Goal: Task Accomplishment & Management: Manage account settings

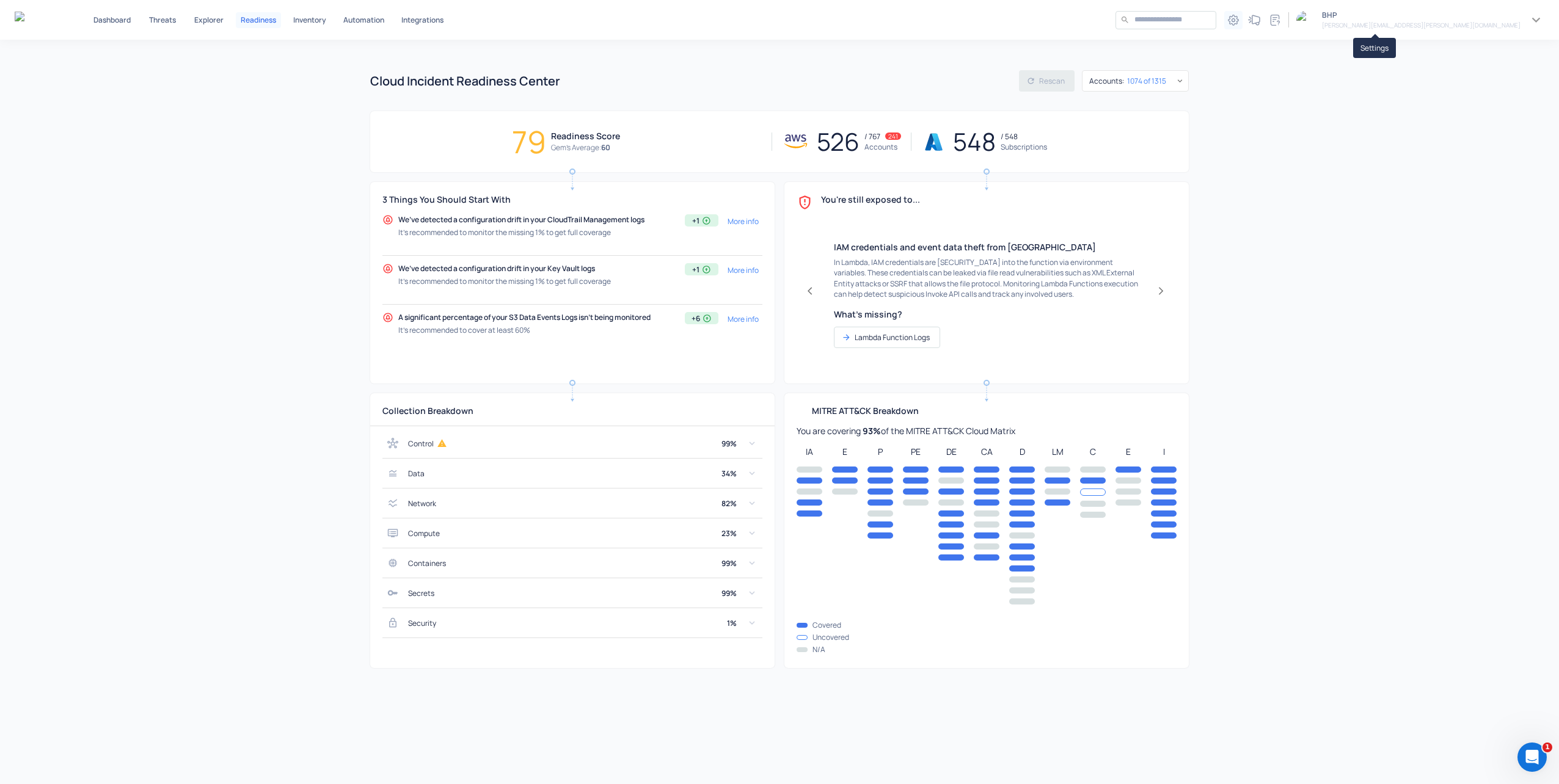
click at [1238, 19] on icon "Settings" at bounding box center [1233, 20] width 10 height 10
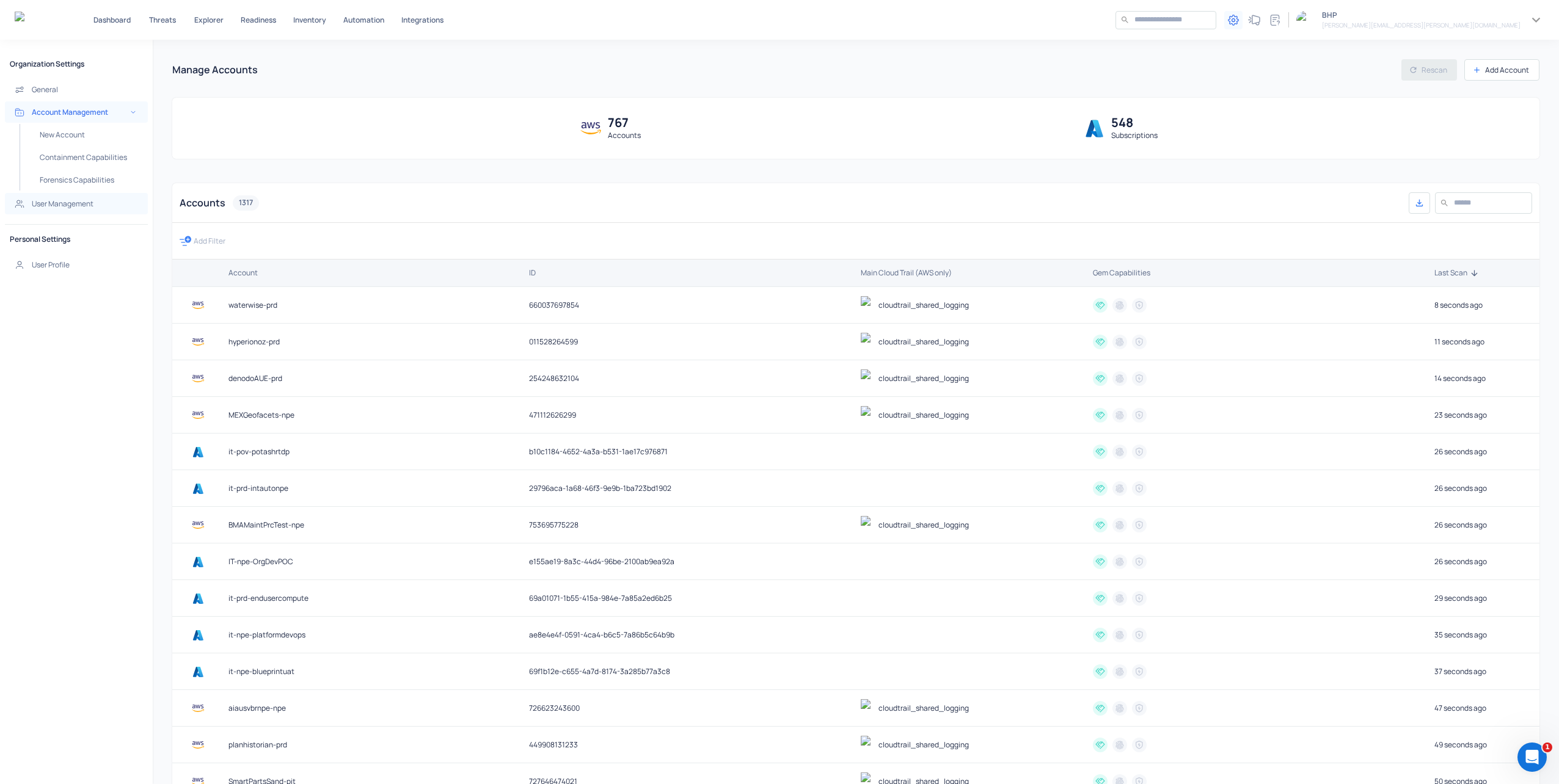
click at [50, 202] on h5 "User Management" at bounding box center [63, 204] width 62 height 10
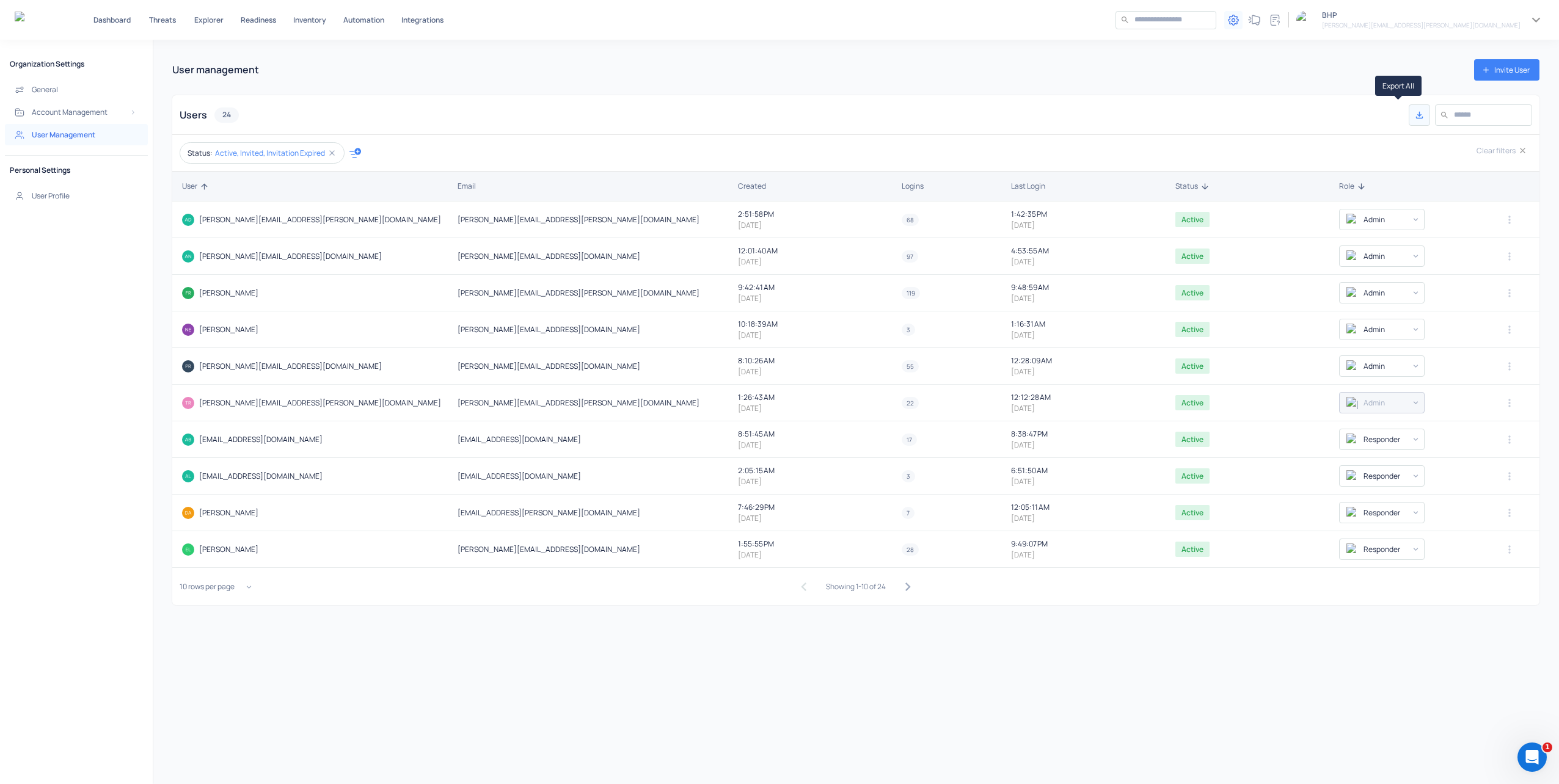
click at [1408, 117] on button "Export All" at bounding box center [1419, 115] width 22 height 22
click at [899, 586] on icon "button" at bounding box center [907, 586] width 16 height 16
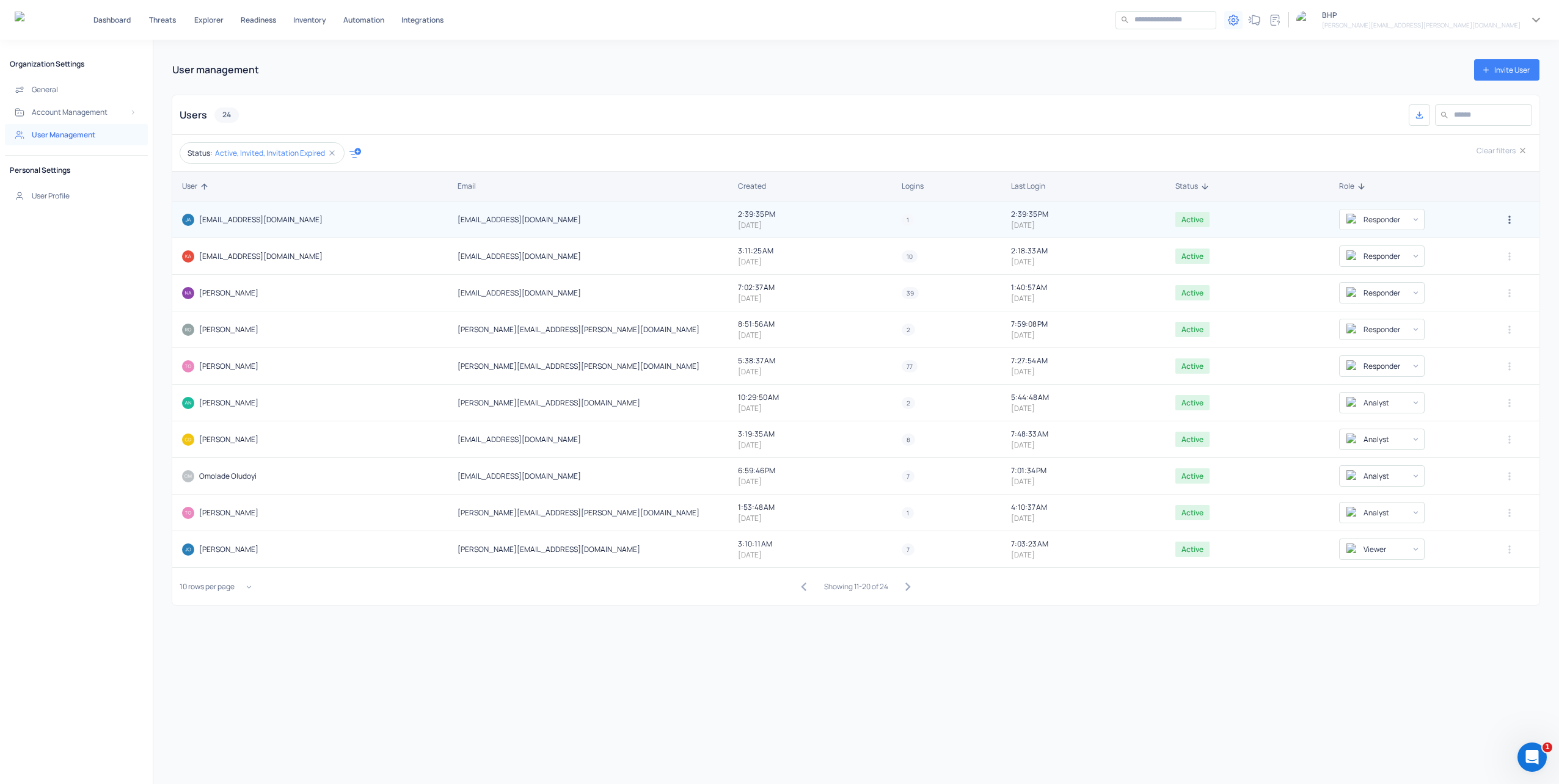
click at [1503, 217] on icon "button" at bounding box center [1509, 220] width 12 height 12
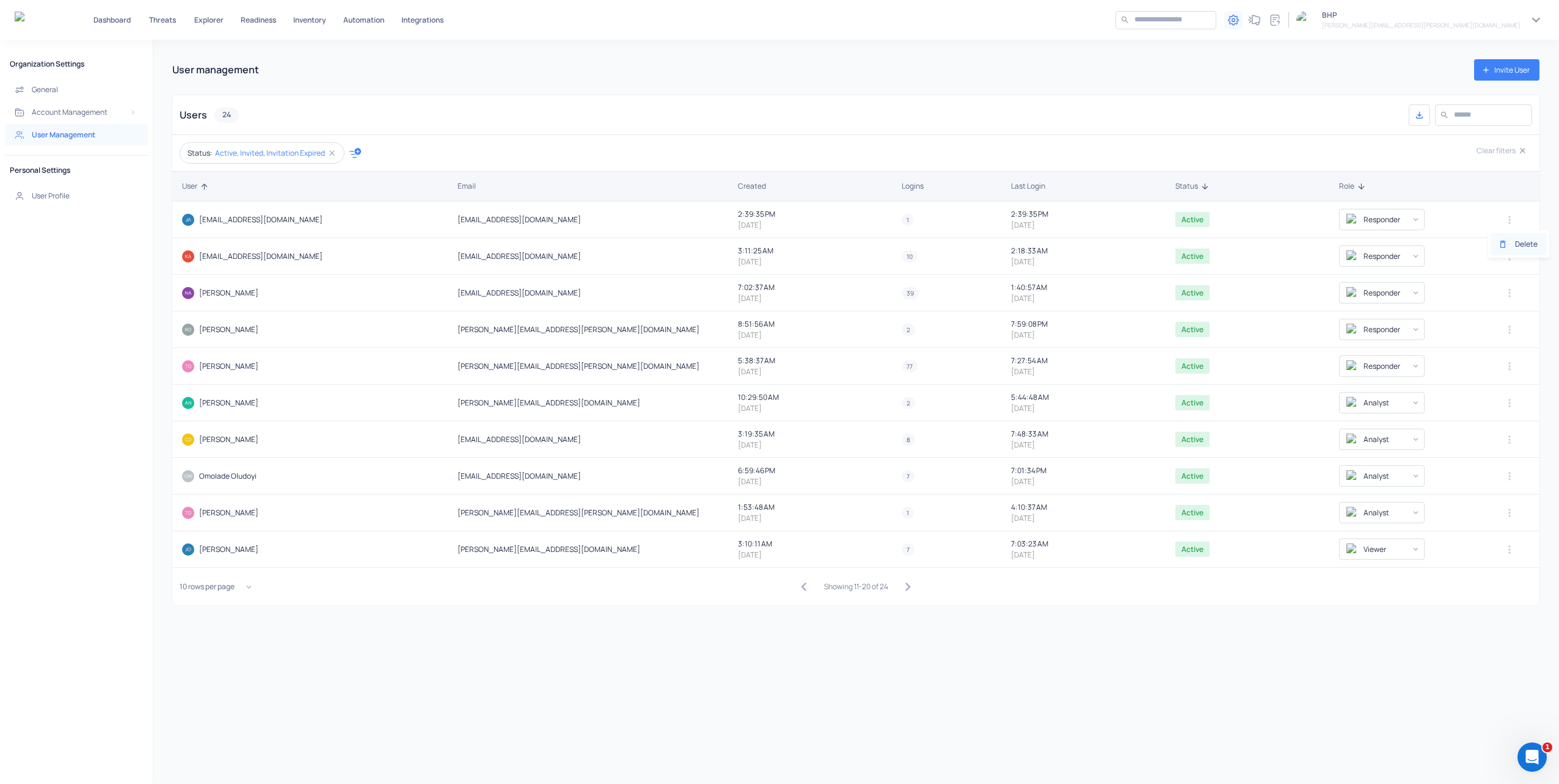
click at [1516, 245] on li "Delete" at bounding box center [1519, 245] width 56 height 22
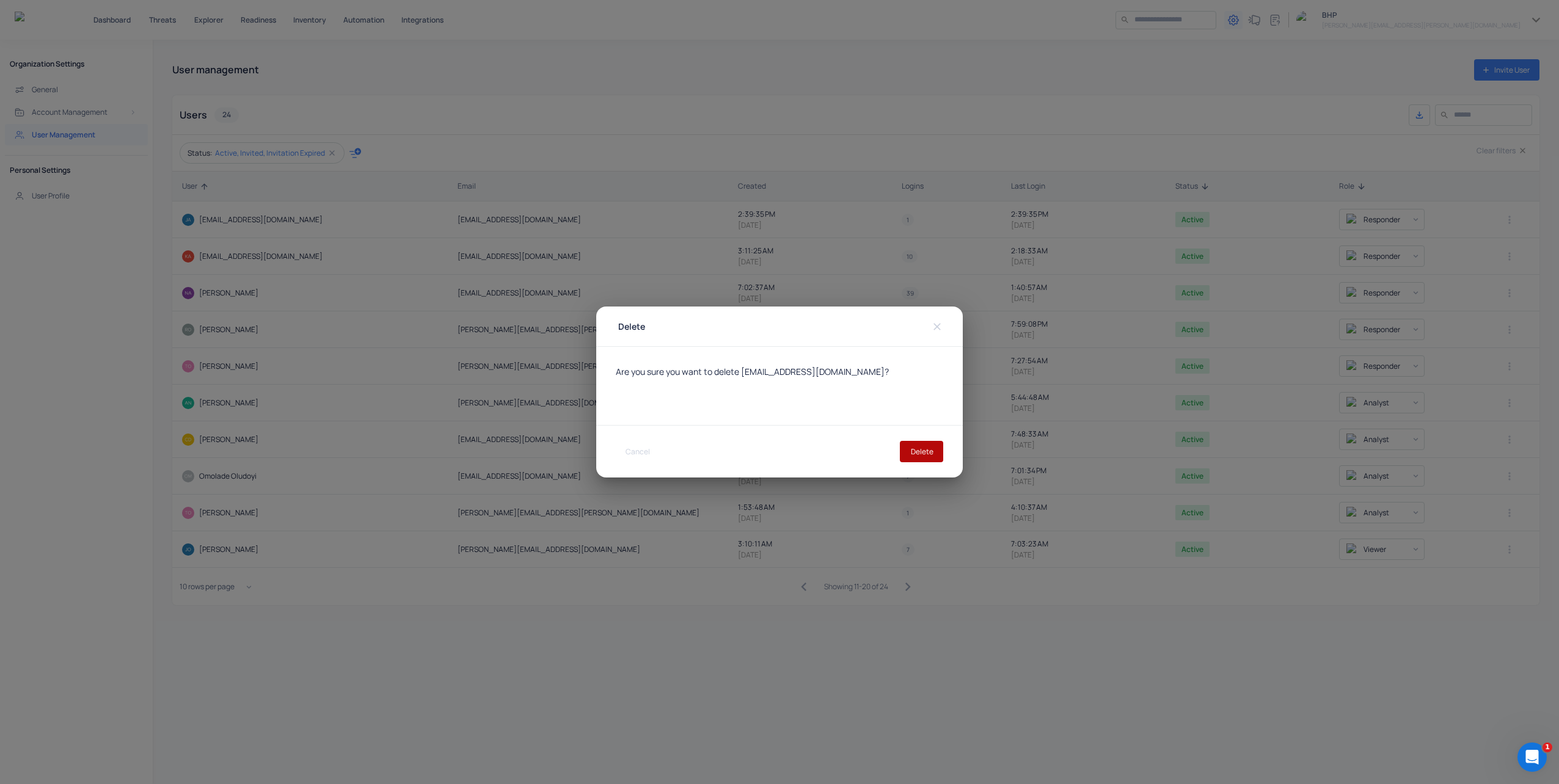
click at [916, 450] on button "Delete" at bounding box center [921, 451] width 43 height 22
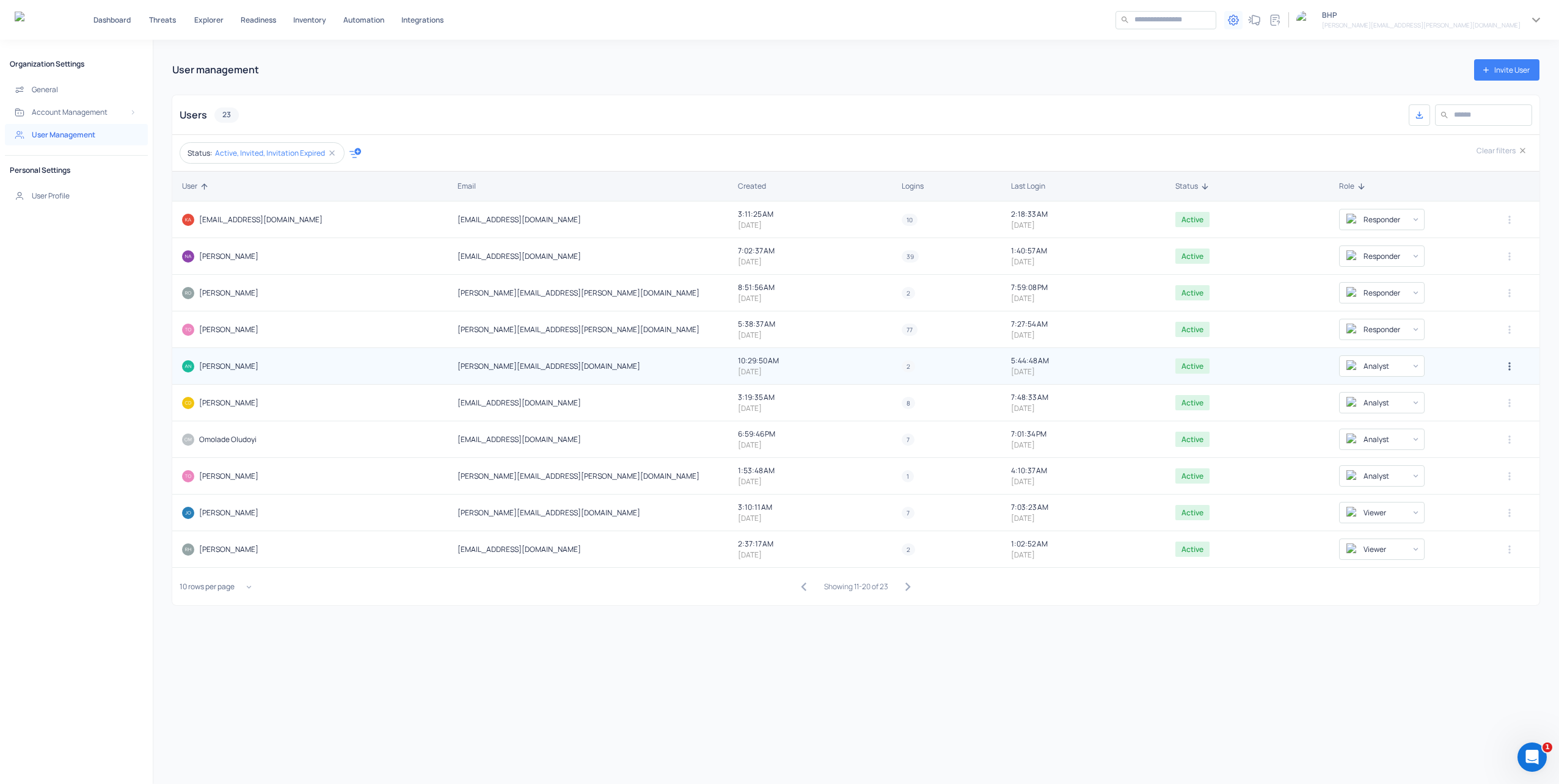
click at [1503, 367] on icon "button" at bounding box center [1509, 366] width 12 height 12
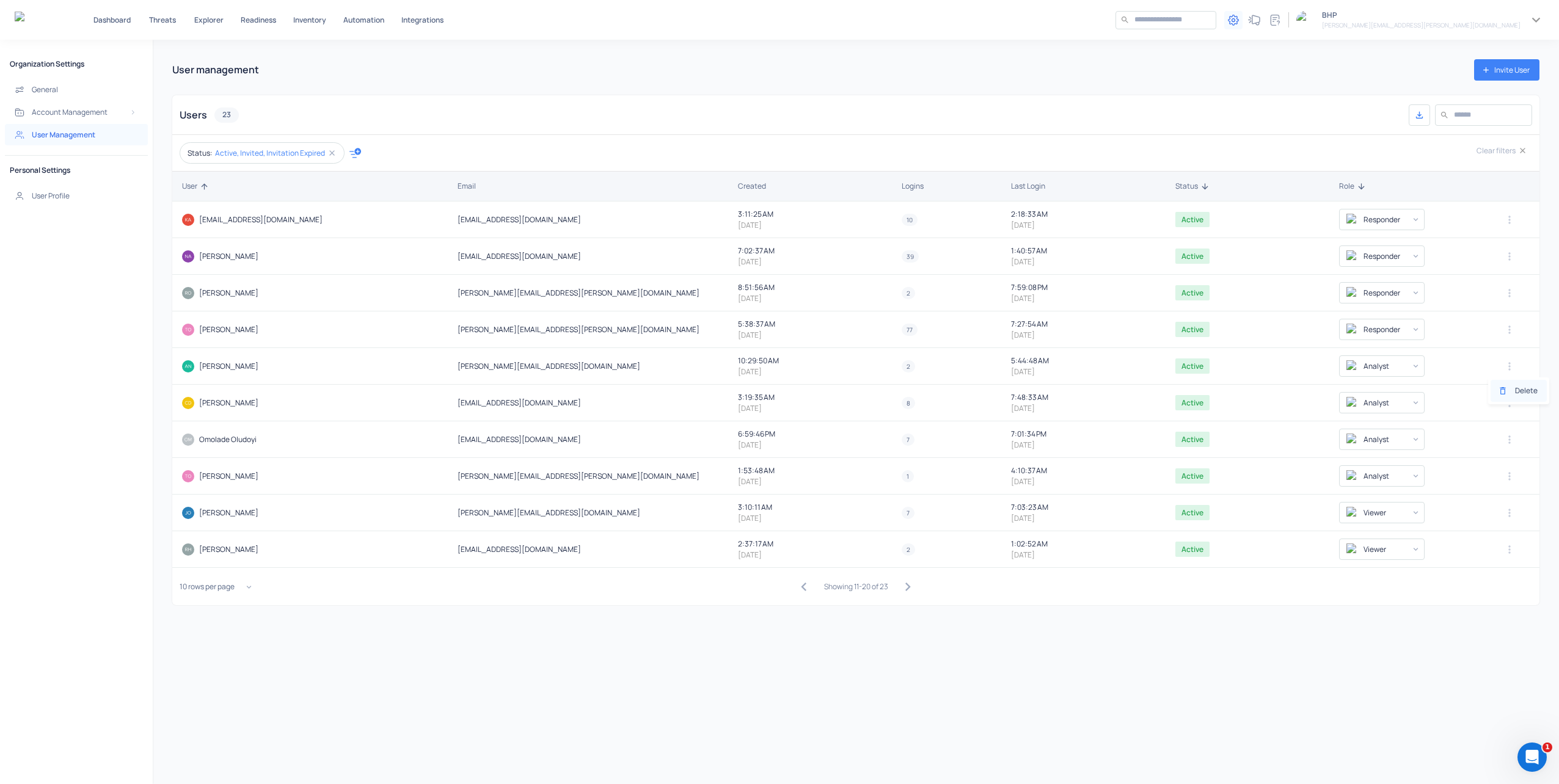
click at [1512, 395] on div at bounding box center [1506, 391] width 17 height 10
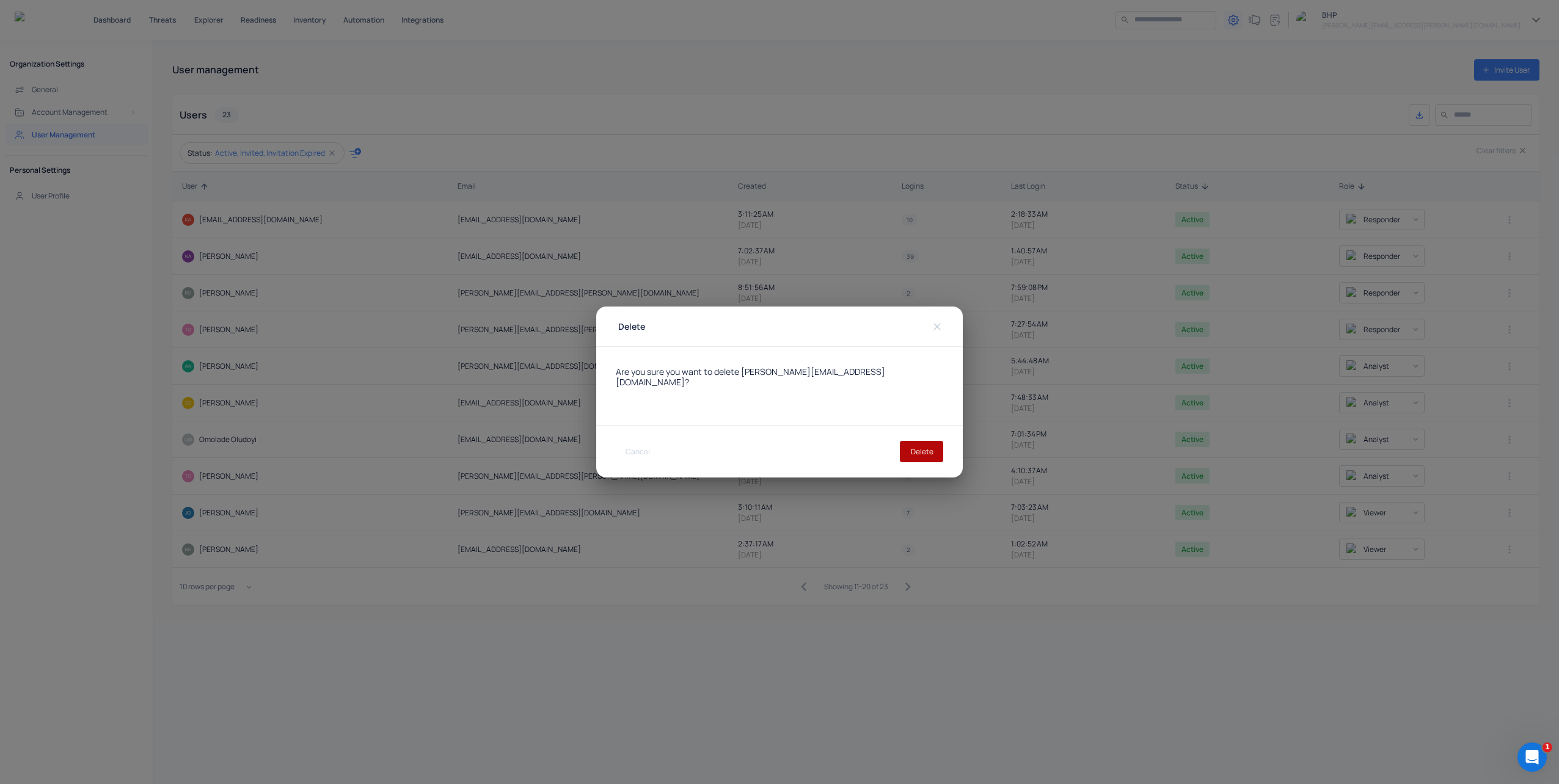
click at [924, 447] on button "Delete" at bounding box center [921, 451] width 43 height 22
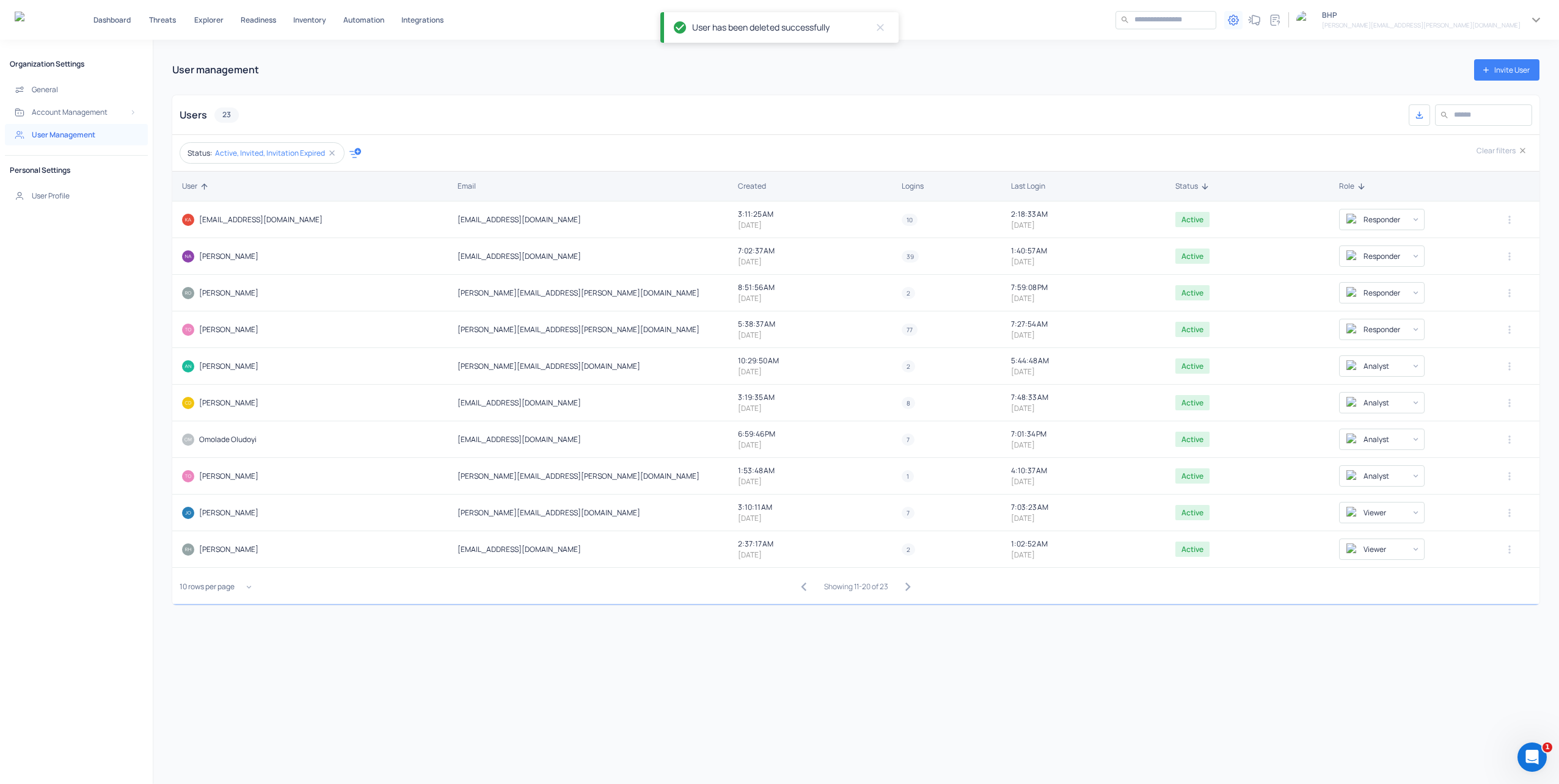
type input "******"
type input "*********"
type input "*******"
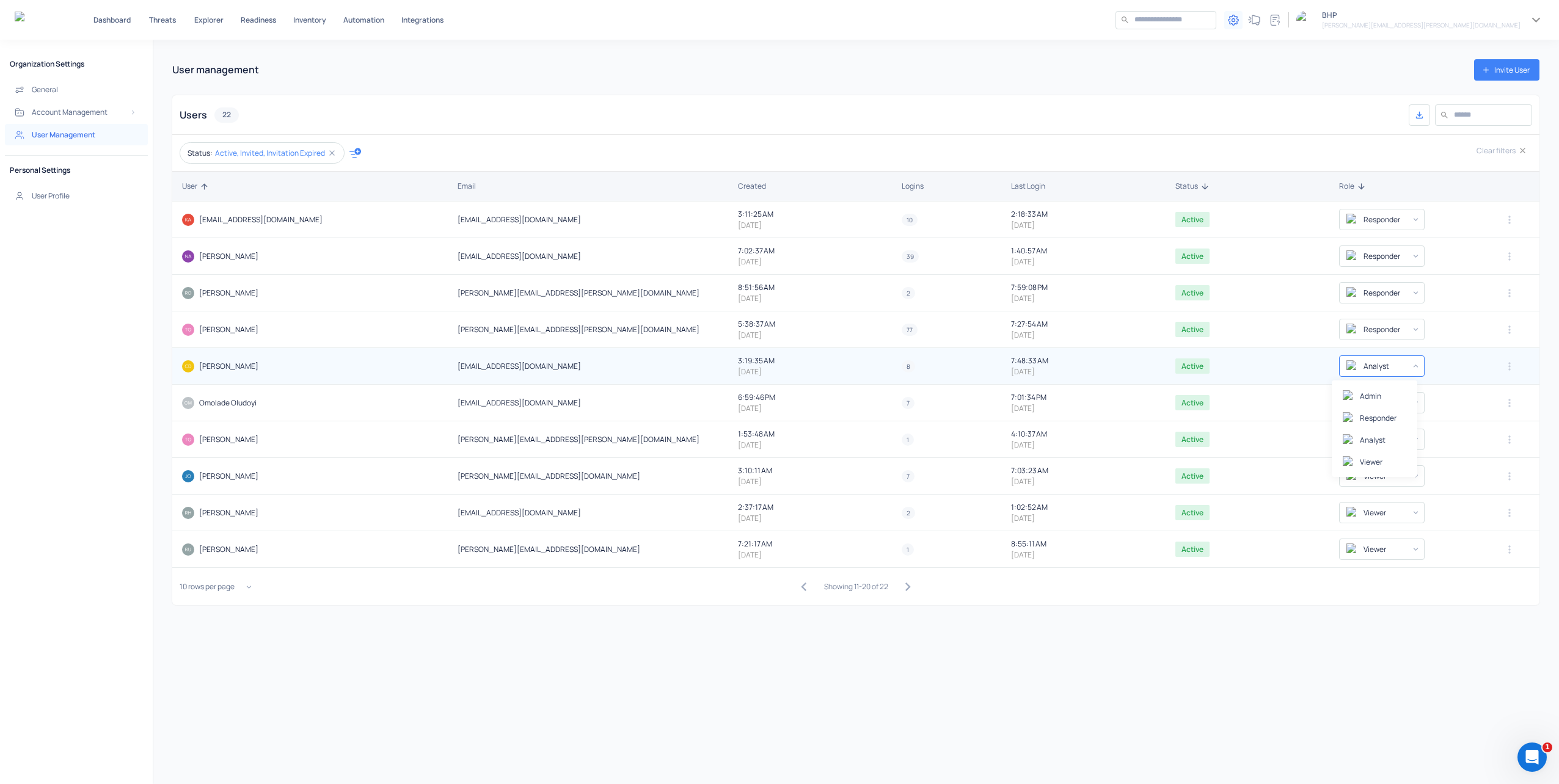
click at [1414, 370] on body "Dashboard Threats Explorer Readiness Inventory Automation Integrations ​ ​ 1 BH…" at bounding box center [780, 392] width 1559 height 784
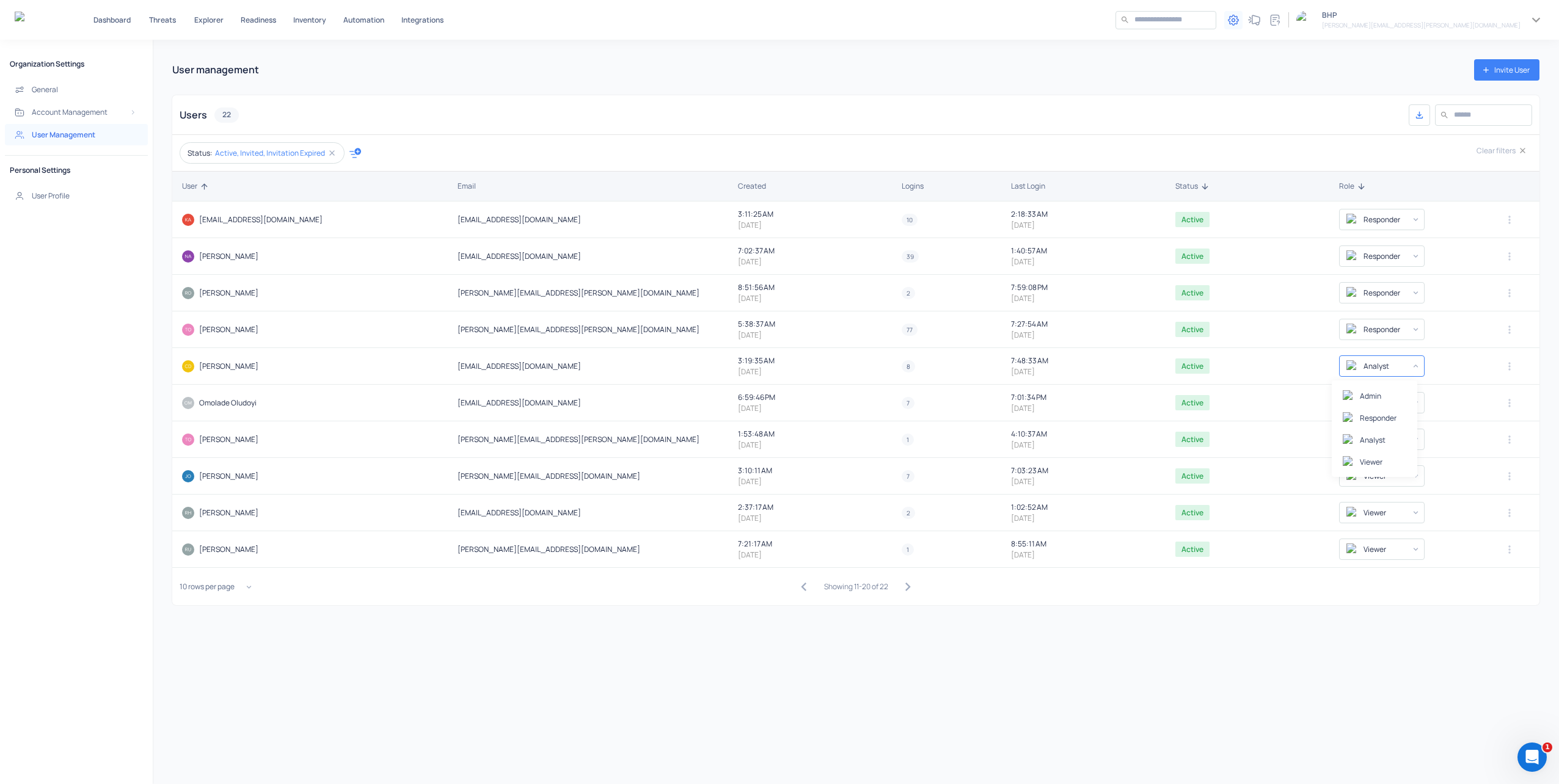
click at [1497, 359] on div at bounding box center [780, 392] width 1559 height 784
click at [1503, 361] on icon "button" at bounding box center [1509, 366] width 12 height 12
click at [1460, 370] on div at bounding box center [780, 392] width 1559 height 784
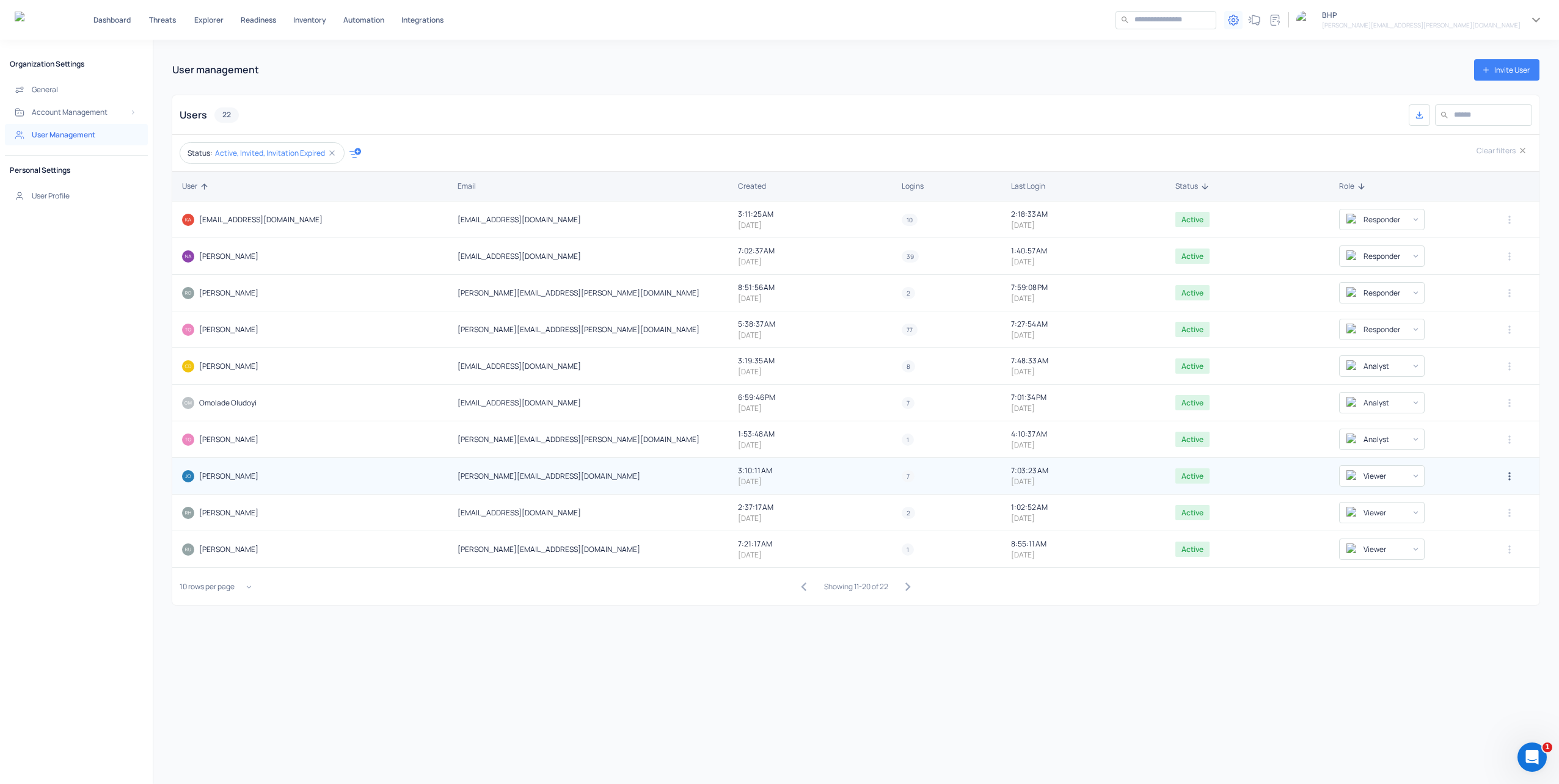
click at [1503, 477] on icon "button" at bounding box center [1509, 476] width 12 height 12
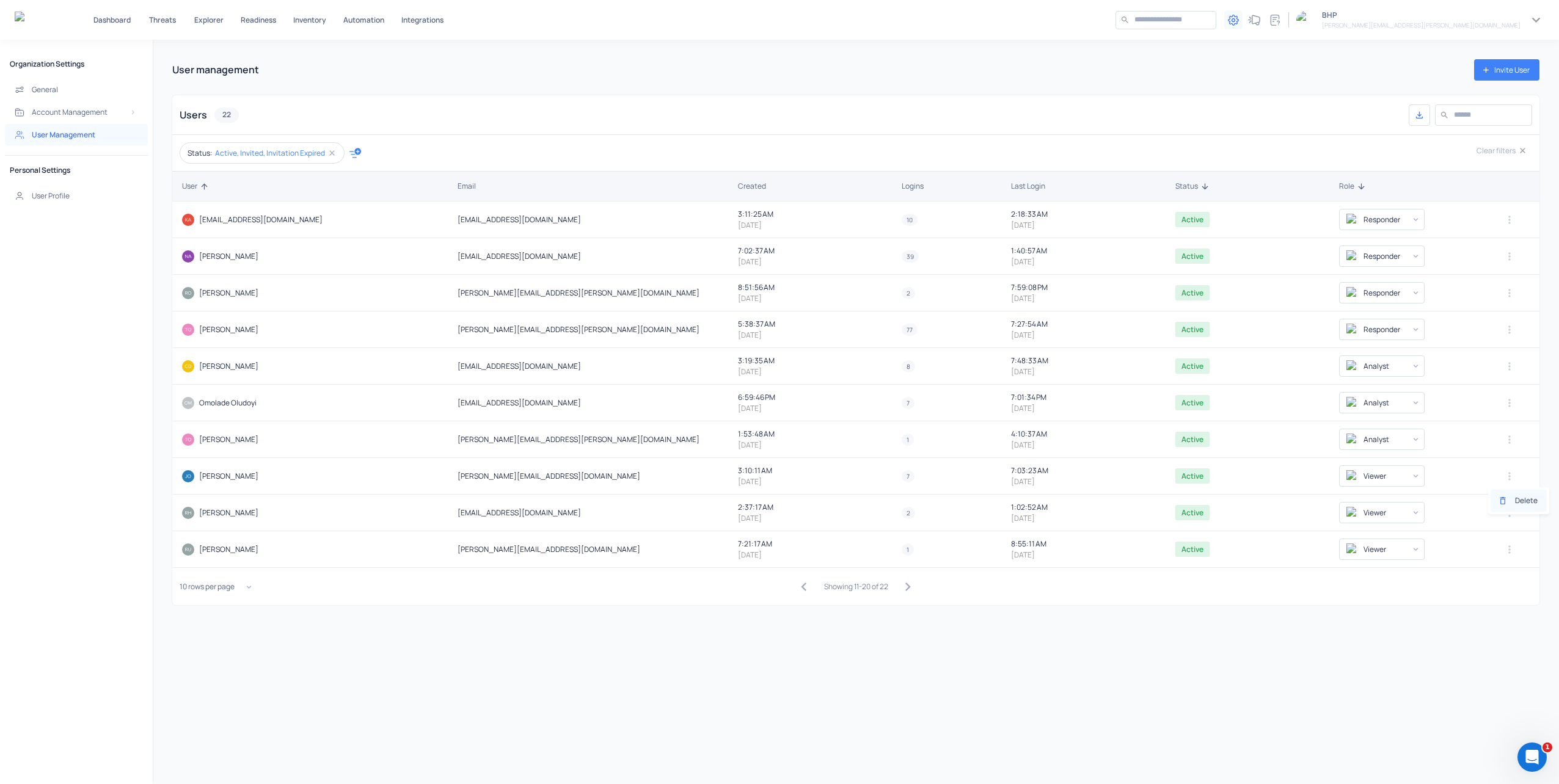
click at [1514, 504] on div at bounding box center [1506, 500] width 17 height 10
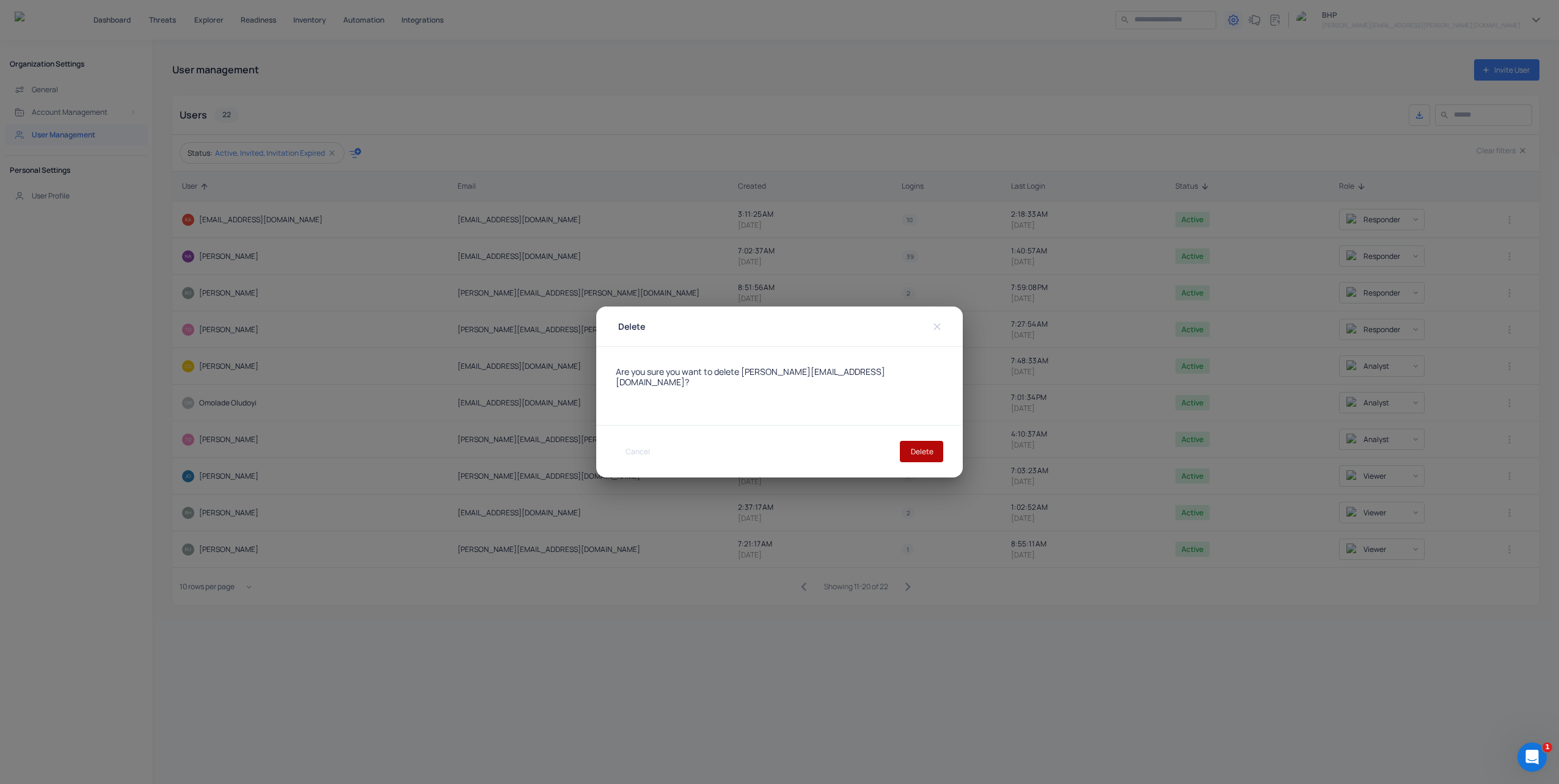
click at [922, 448] on button "Delete" at bounding box center [921, 451] width 43 height 22
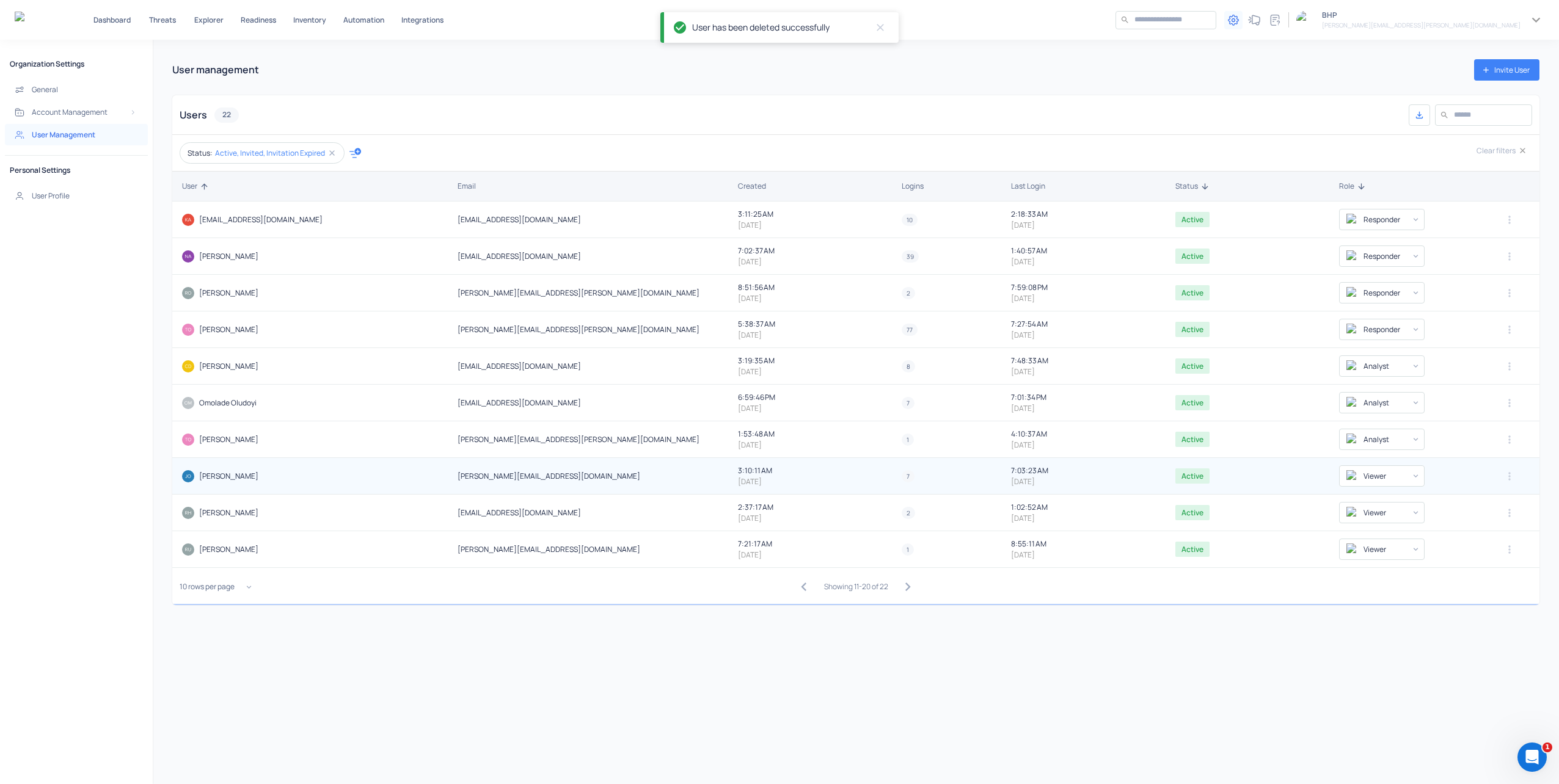
type input "*********"
type input "*******"
click at [1503, 475] on icon "button" at bounding box center [1509, 476] width 12 height 12
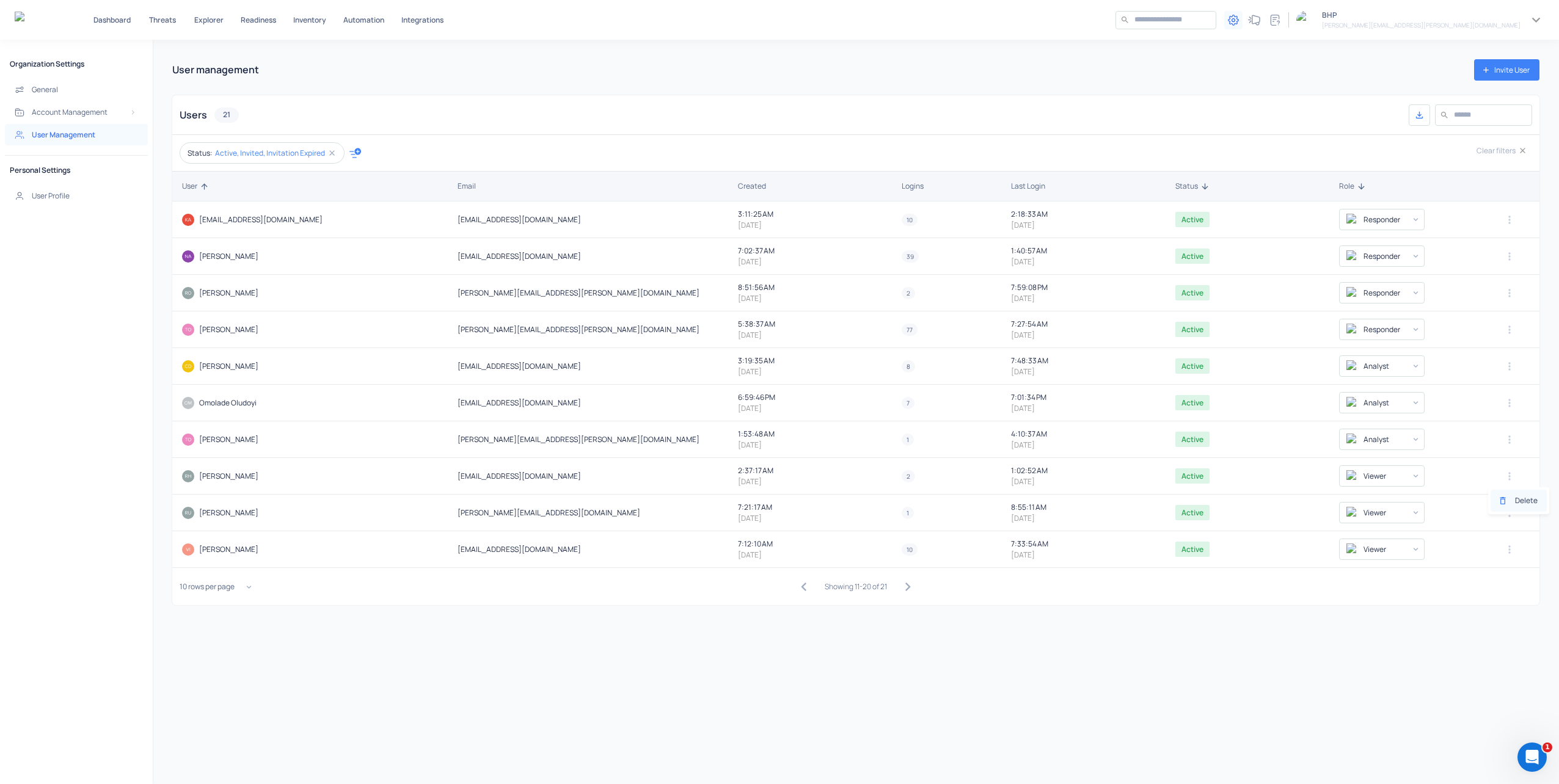
click at [1515, 505] on li "Delete" at bounding box center [1519, 501] width 56 height 22
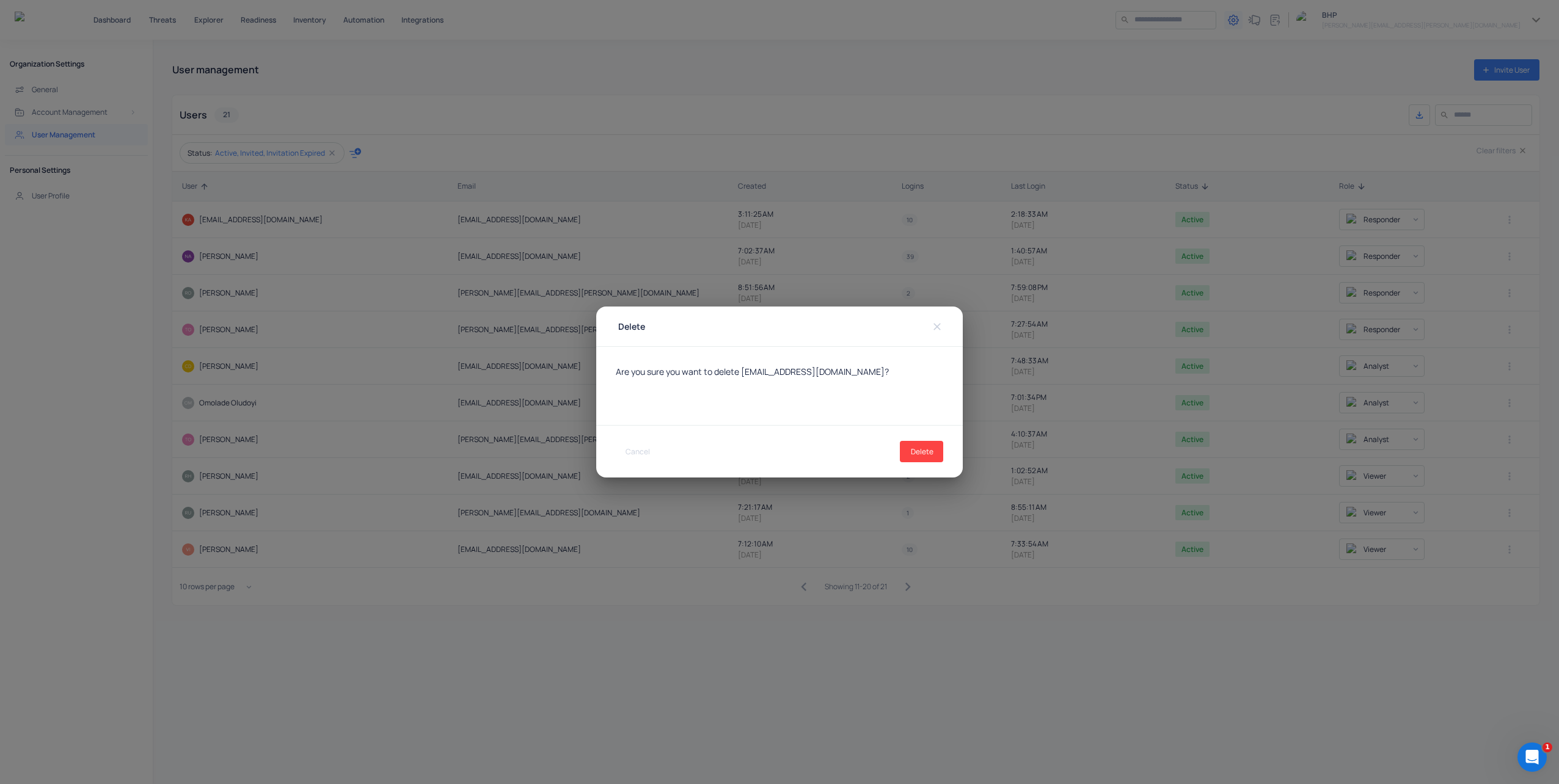
click at [945, 453] on div "Cancel Delete" at bounding box center [780, 452] width 367 height 52
click at [932, 450] on button "Delete" at bounding box center [921, 451] width 43 height 22
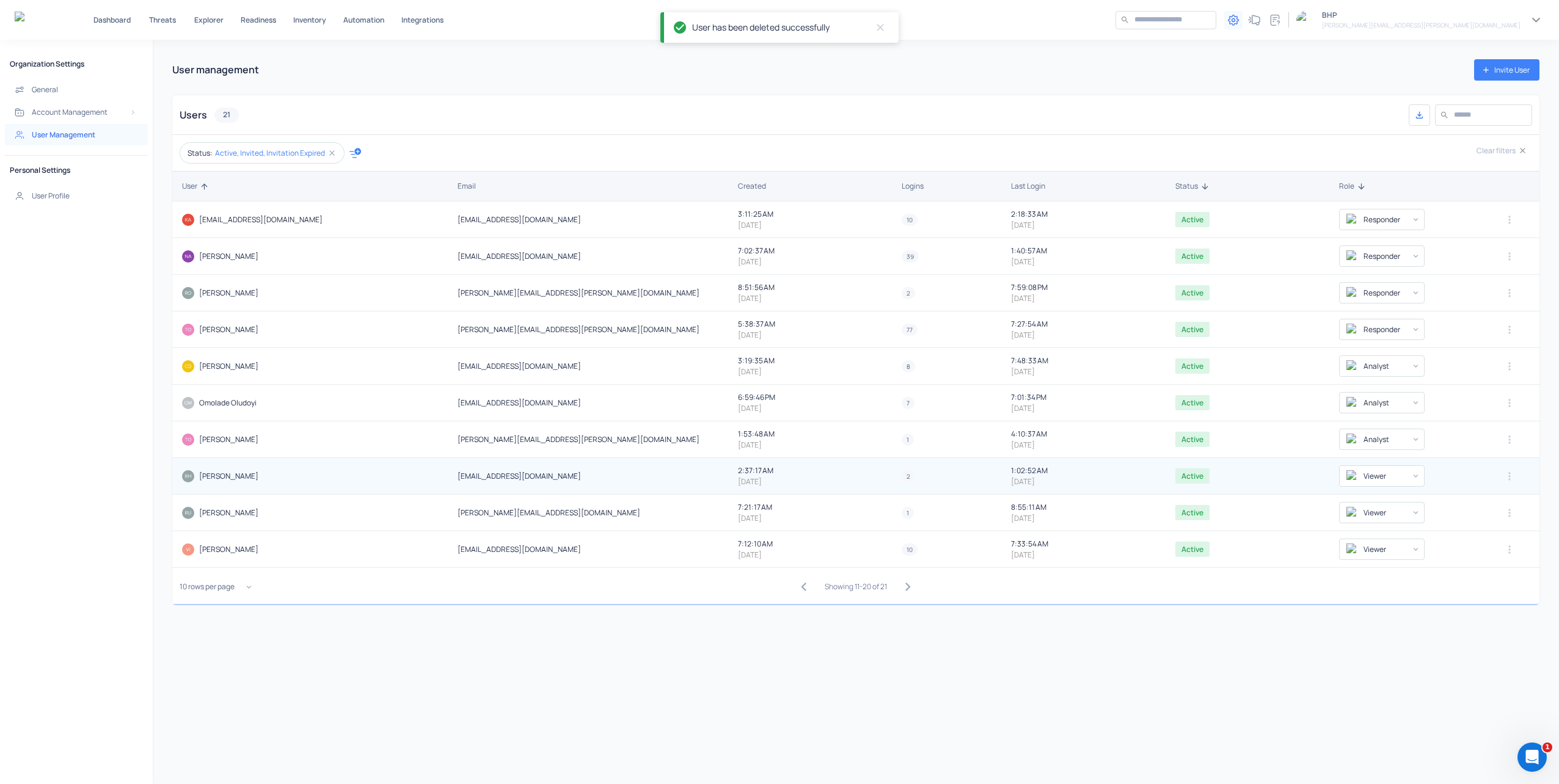
type input "*******"
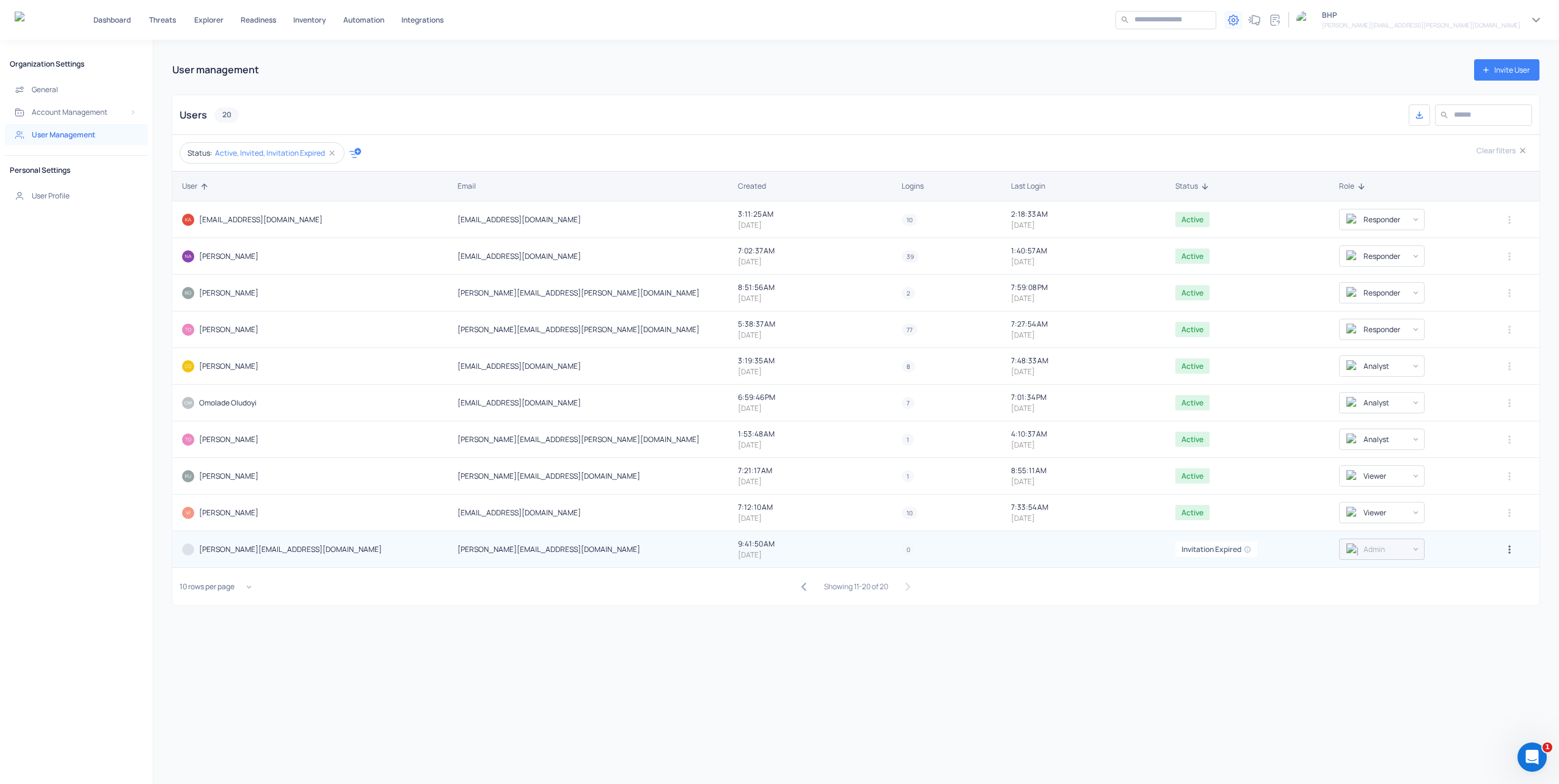
click at [1503, 549] on icon "button" at bounding box center [1509, 549] width 12 height 12
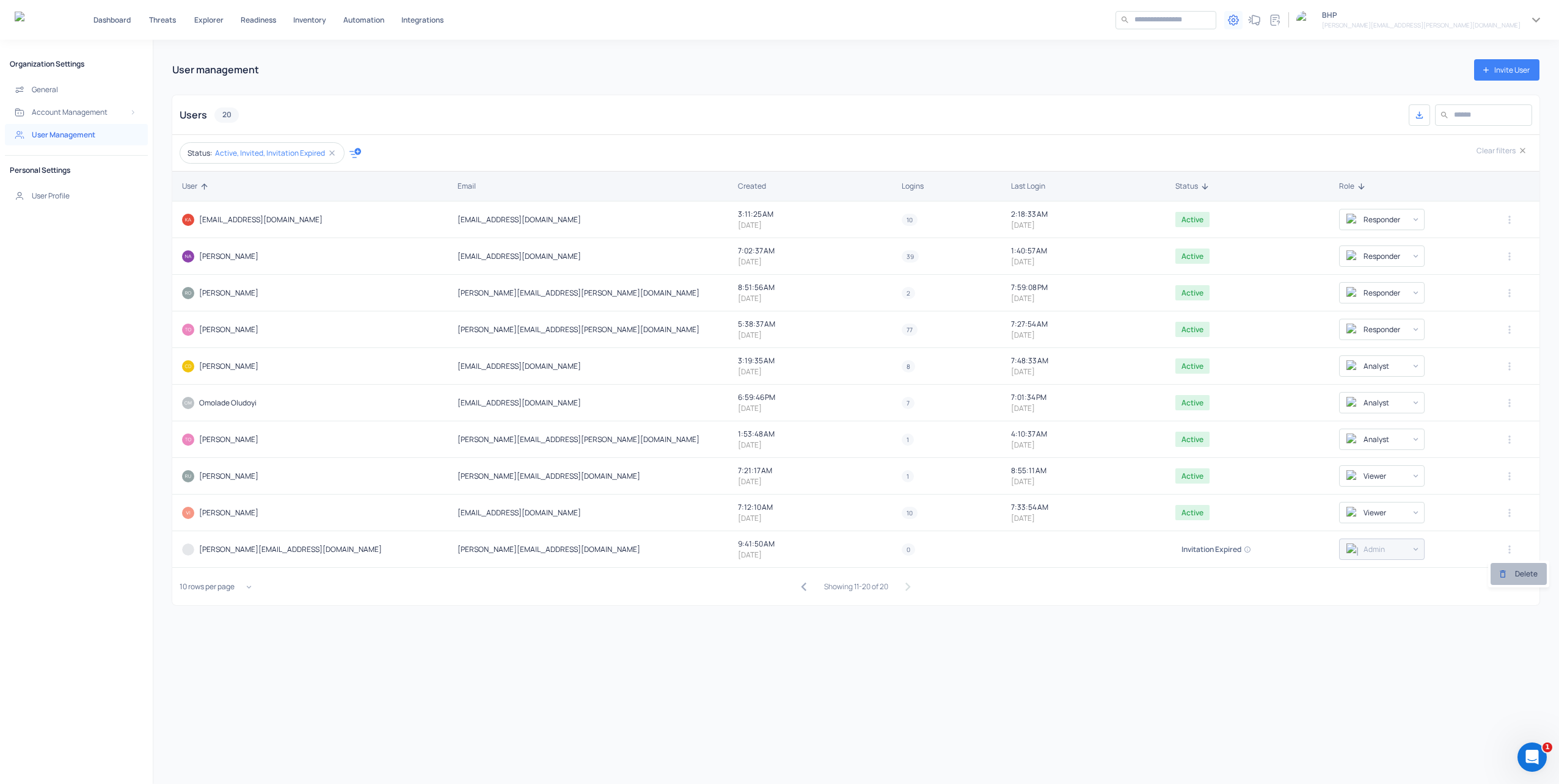
click at [1511, 575] on div at bounding box center [1506, 574] width 17 height 10
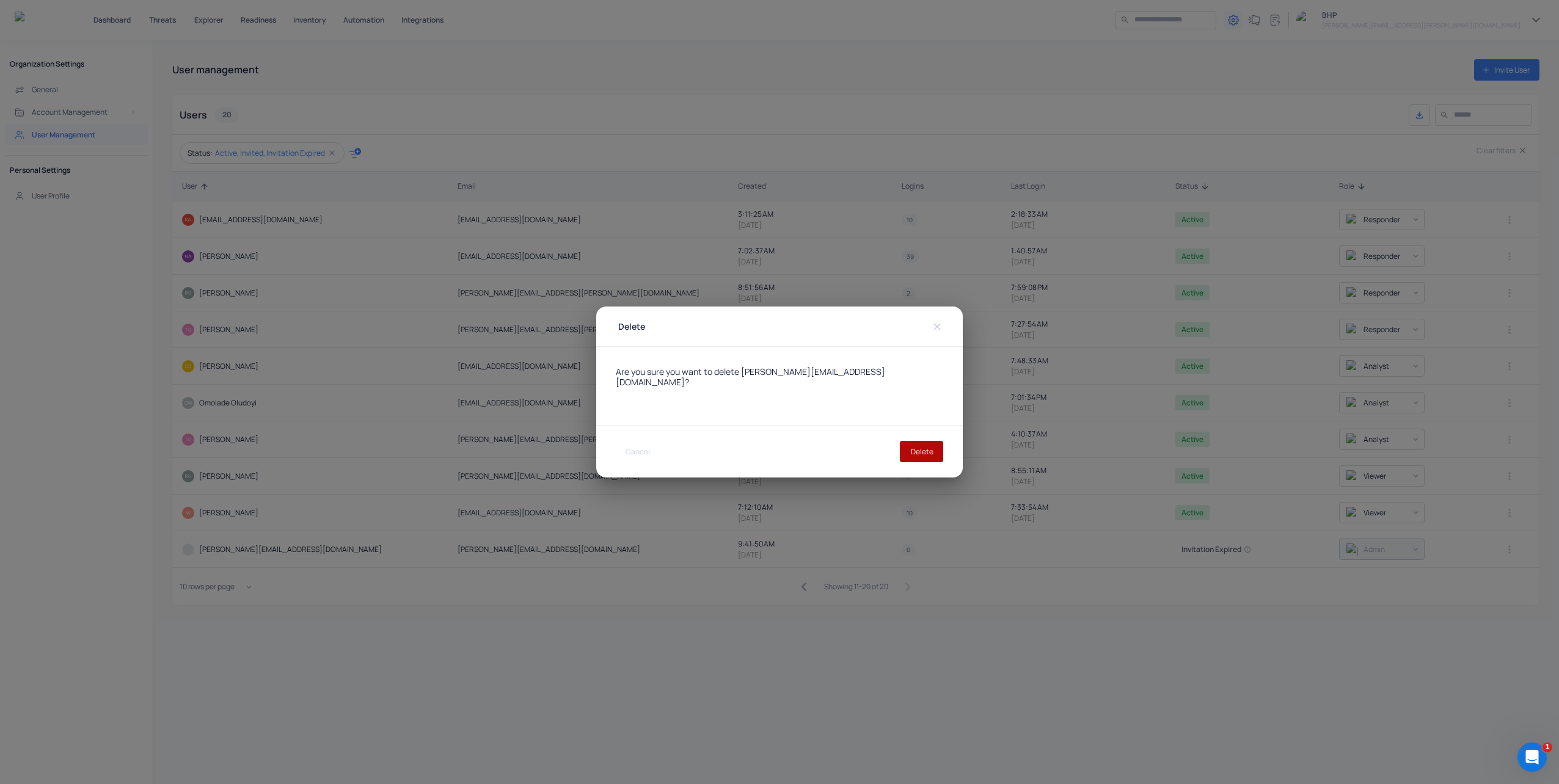
click at [924, 449] on button "Delete" at bounding box center [921, 451] width 43 height 22
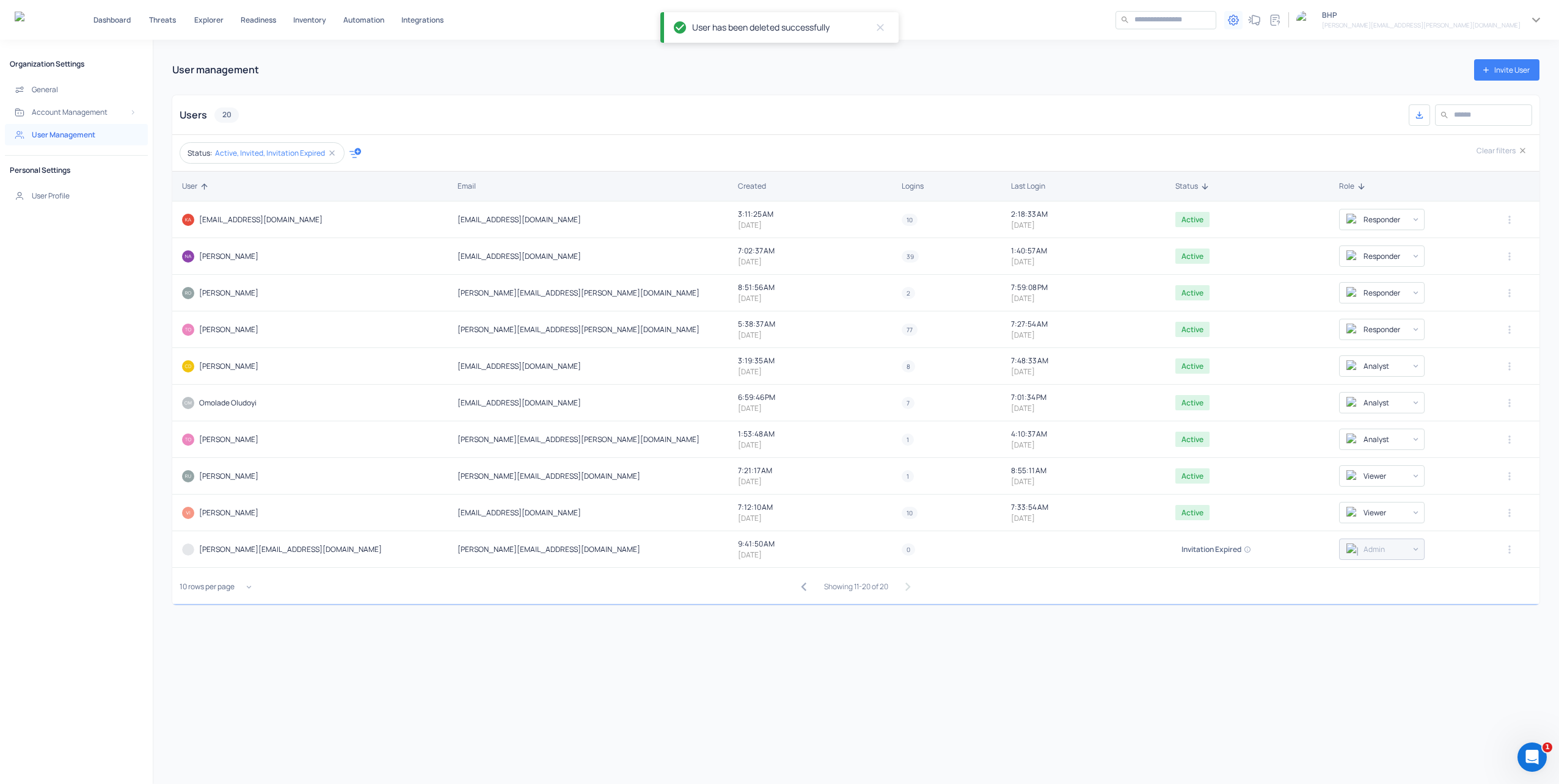
type input "*******"
type input "*********"
click at [801, 589] on icon "button" at bounding box center [803, 586] width 5 height 8
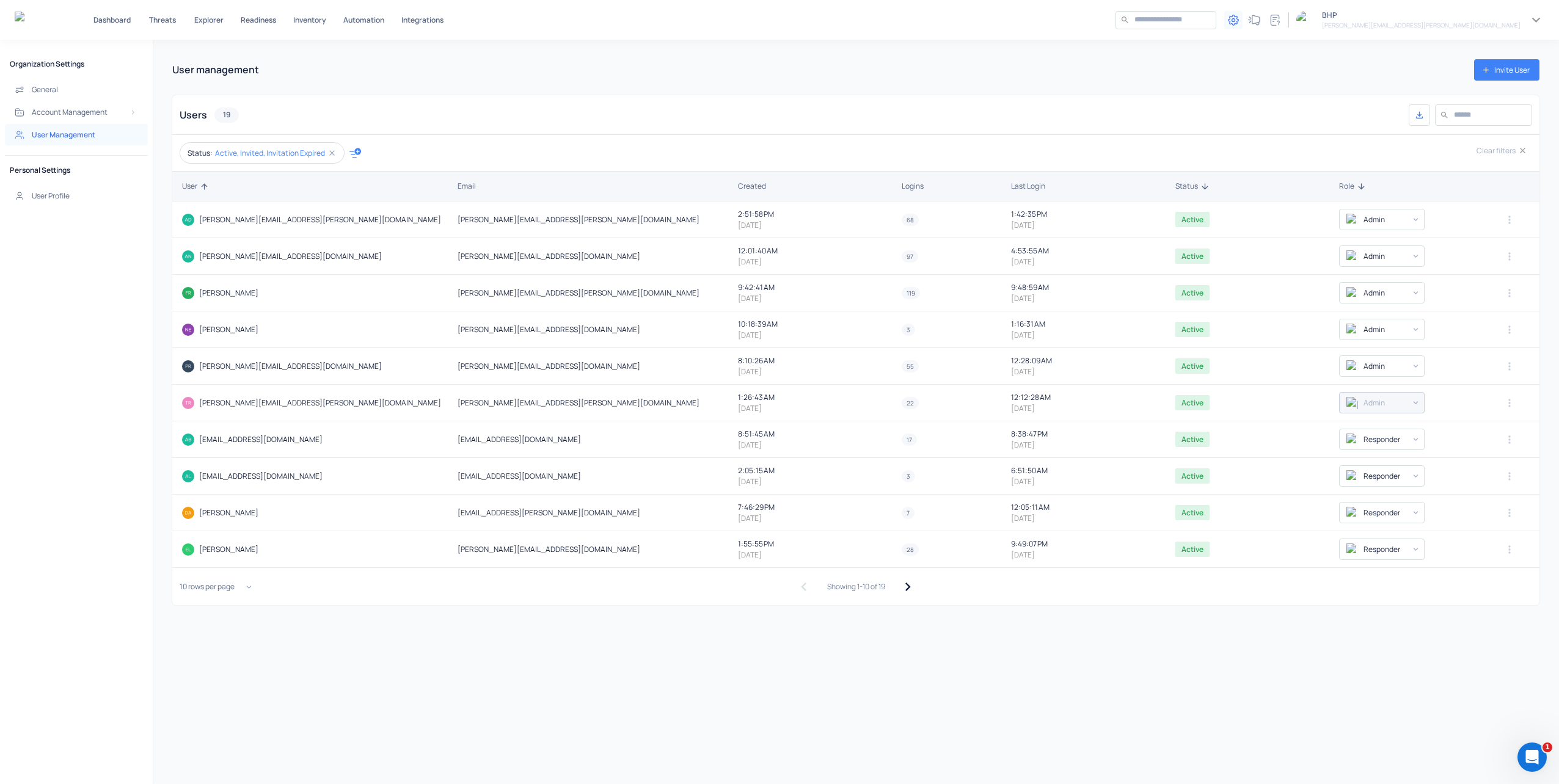
click at [900, 588] on icon "button" at bounding box center [907, 586] width 16 height 16
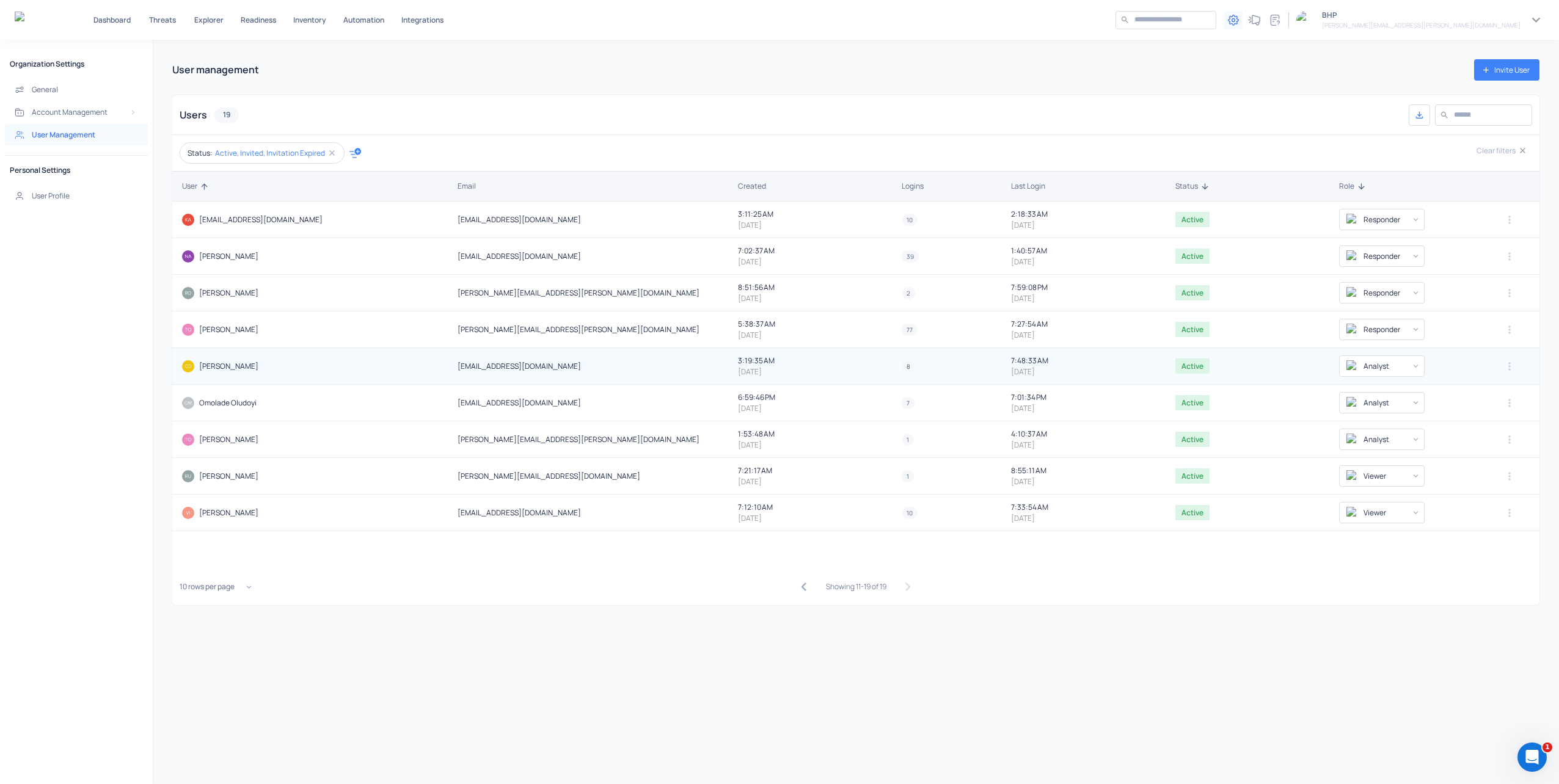
drag, startPoint x: 541, startPoint y: 365, endPoint x: 455, endPoint y: 367, distance: 86.0
click at [457, 367] on h5 "[EMAIL_ADDRESS][DOMAIN_NAME]" at bounding box center [592, 366] width 271 height 10
drag, startPoint x: 455, startPoint y: 367, endPoint x: 481, endPoint y: 369, distance: 26.1
copy h5 "[EMAIL_ADDRESS][DOMAIN_NAME]"
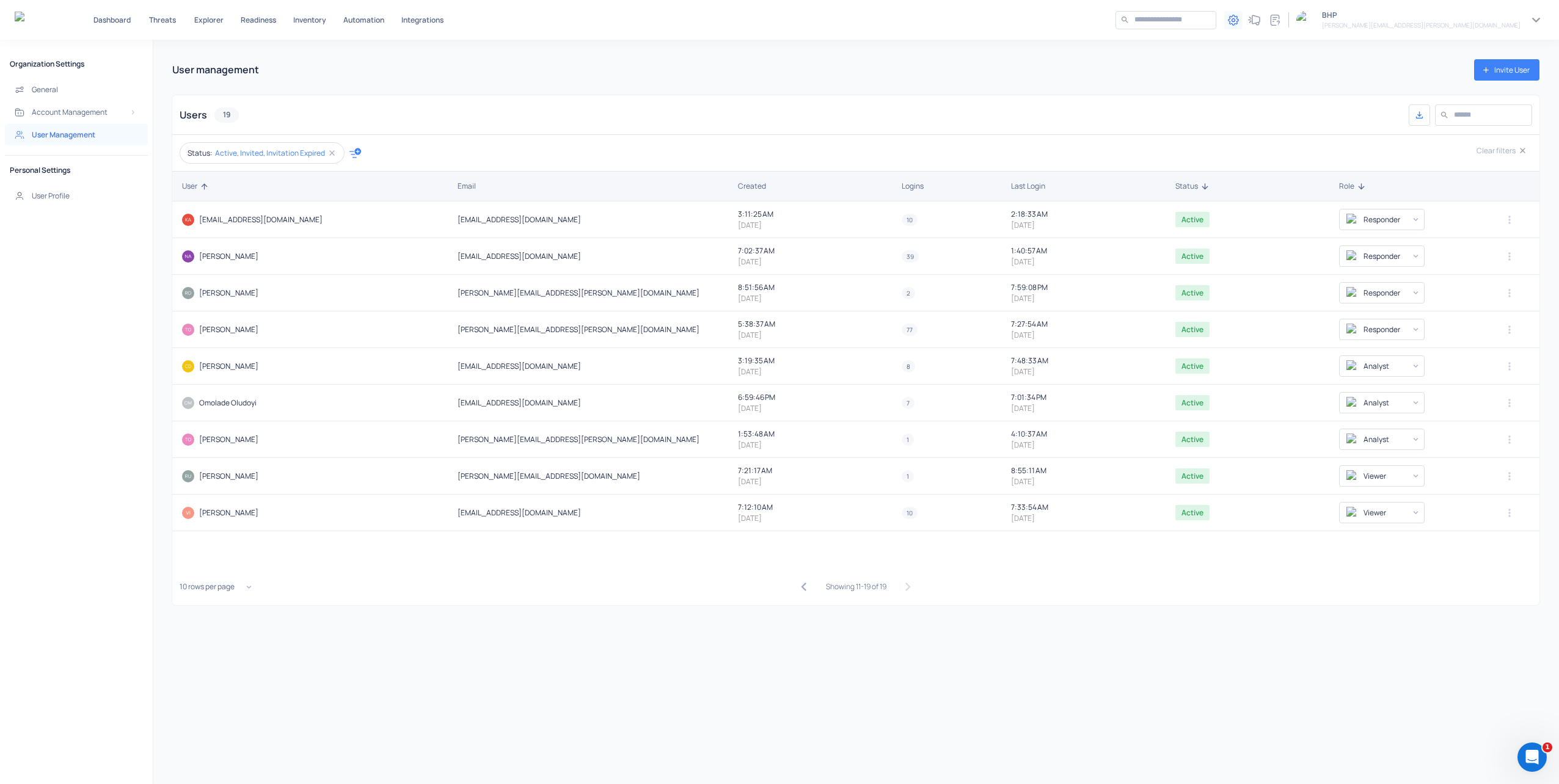
click at [166, 370] on div "User management Invite User Users 19 ​ ​ Status: Active, Invited, Invitation Ex…" at bounding box center [856, 412] width 1406 height 744
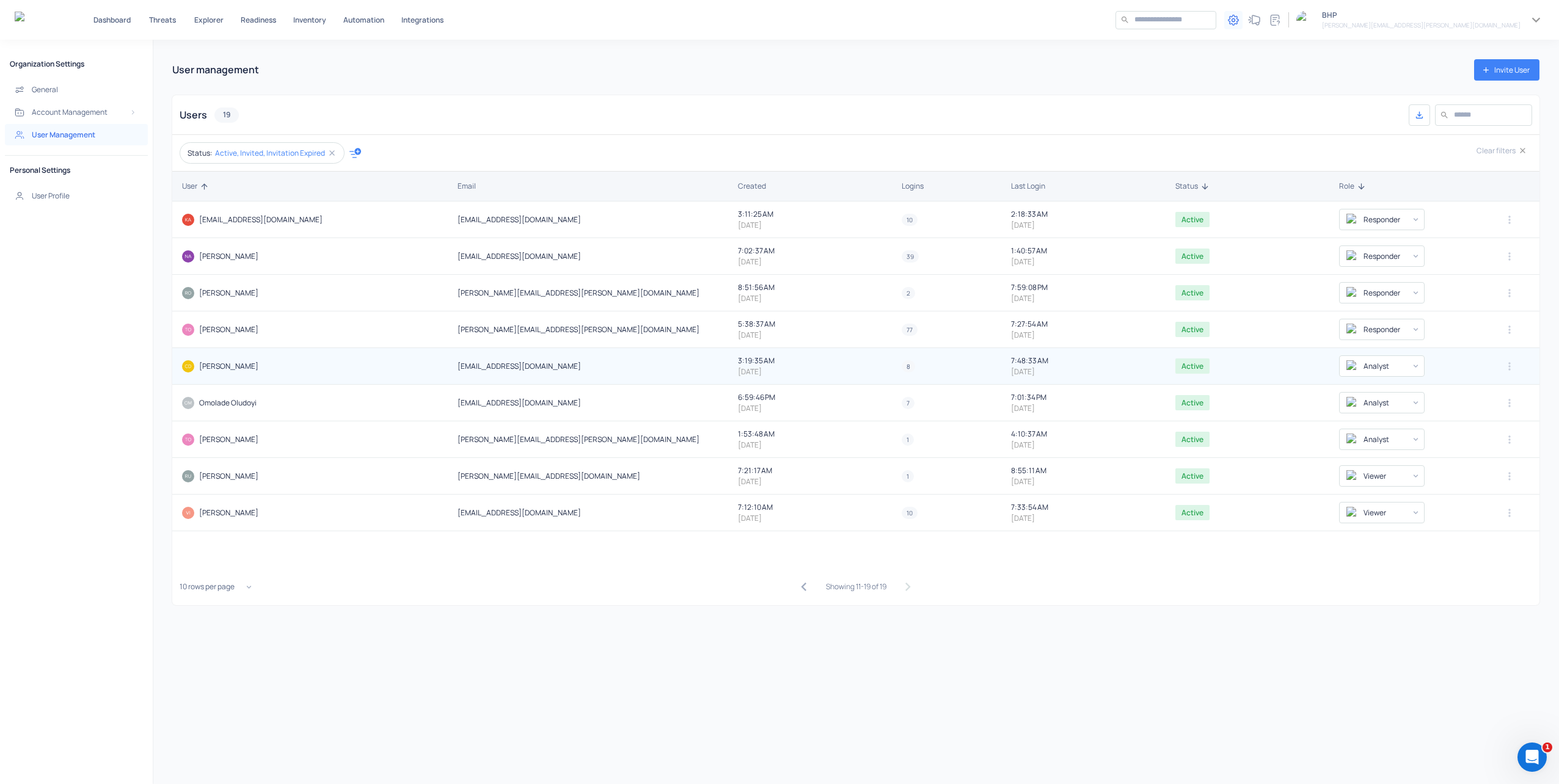
click at [188, 368] on img at bounding box center [188, 366] width 12 height 12
click at [1503, 368] on icon "button" at bounding box center [1509, 366] width 12 height 12
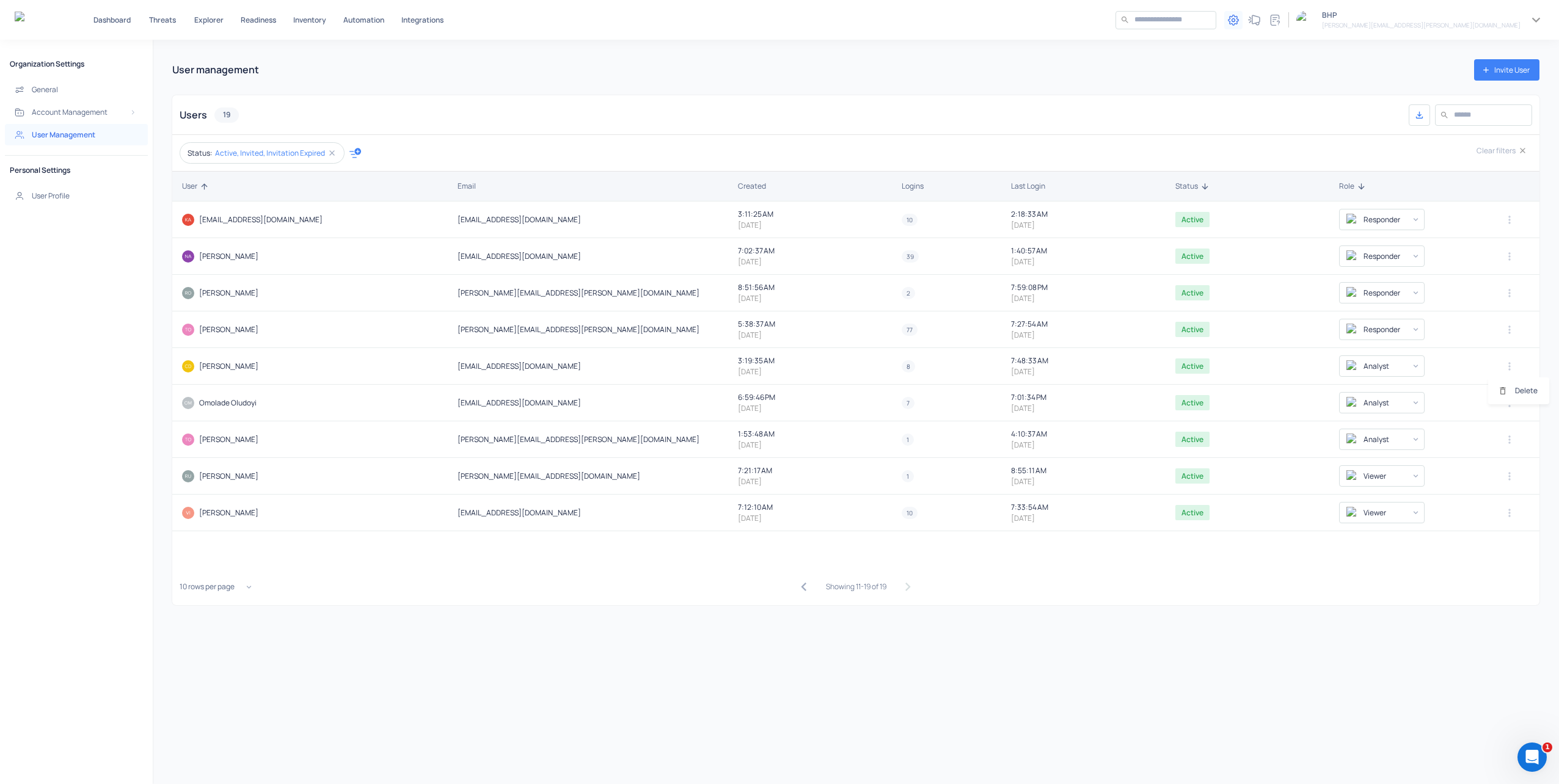
click at [765, 367] on div at bounding box center [780, 392] width 1559 height 784
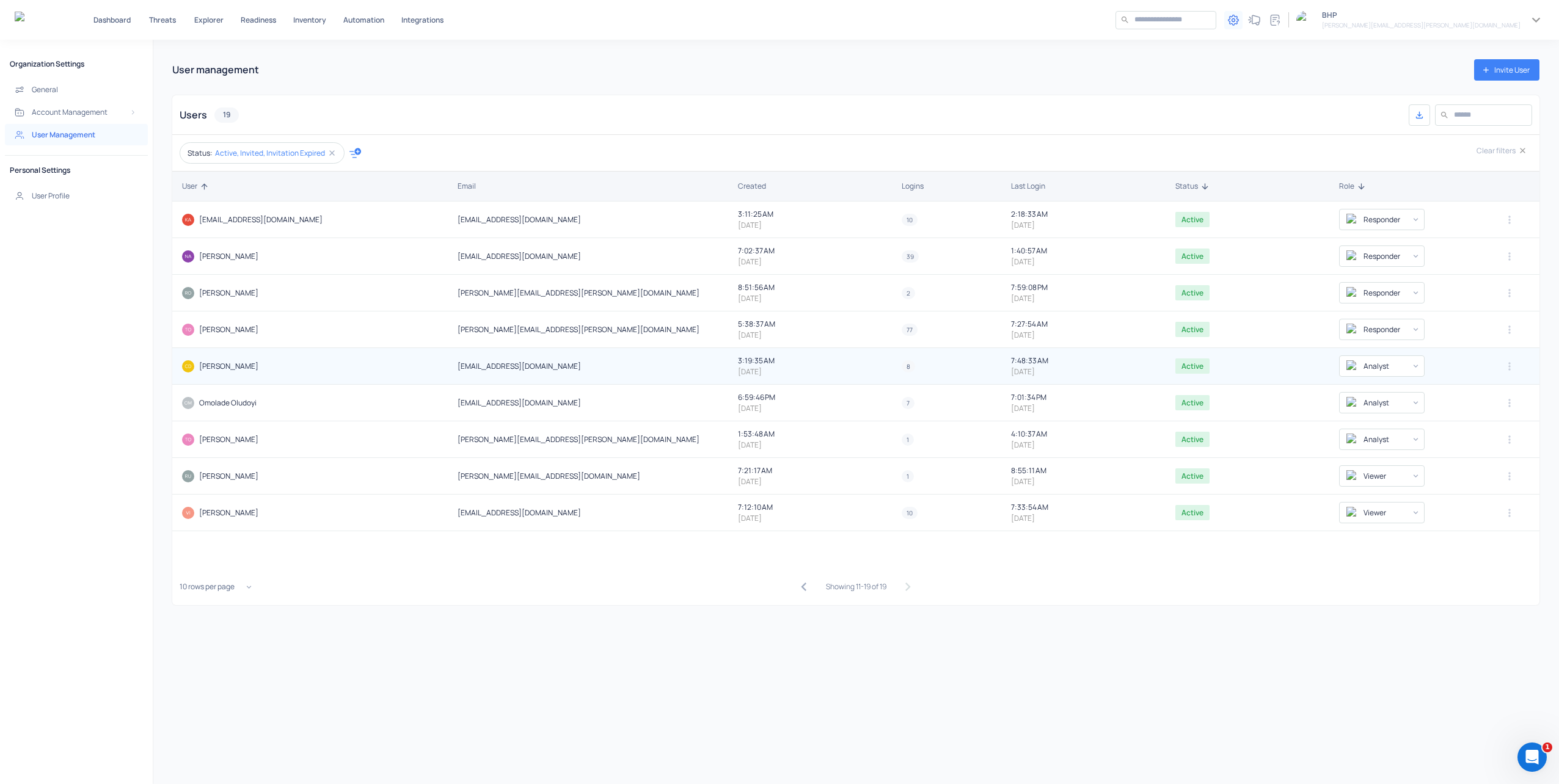
drag, startPoint x: 252, startPoint y: 363, endPoint x: 204, endPoint y: 361, distance: 48.0
click at [203, 362] on div "[PERSON_NAME]" at bounding box center [312, 366] width 261 height 12
drag, startPoint x: 557, startPoint y: 365, endPoint x: 457, endPoint y: 365, distance: 100.0
click at [457, 365] on h5 "[EMAIL_ADDRESS][DOMAIN_NAME]" at bounding box center [592, 366] width 271 height 10
copy h5 "[EMAIL_ADDRESS][DOMAIN_NAME]"
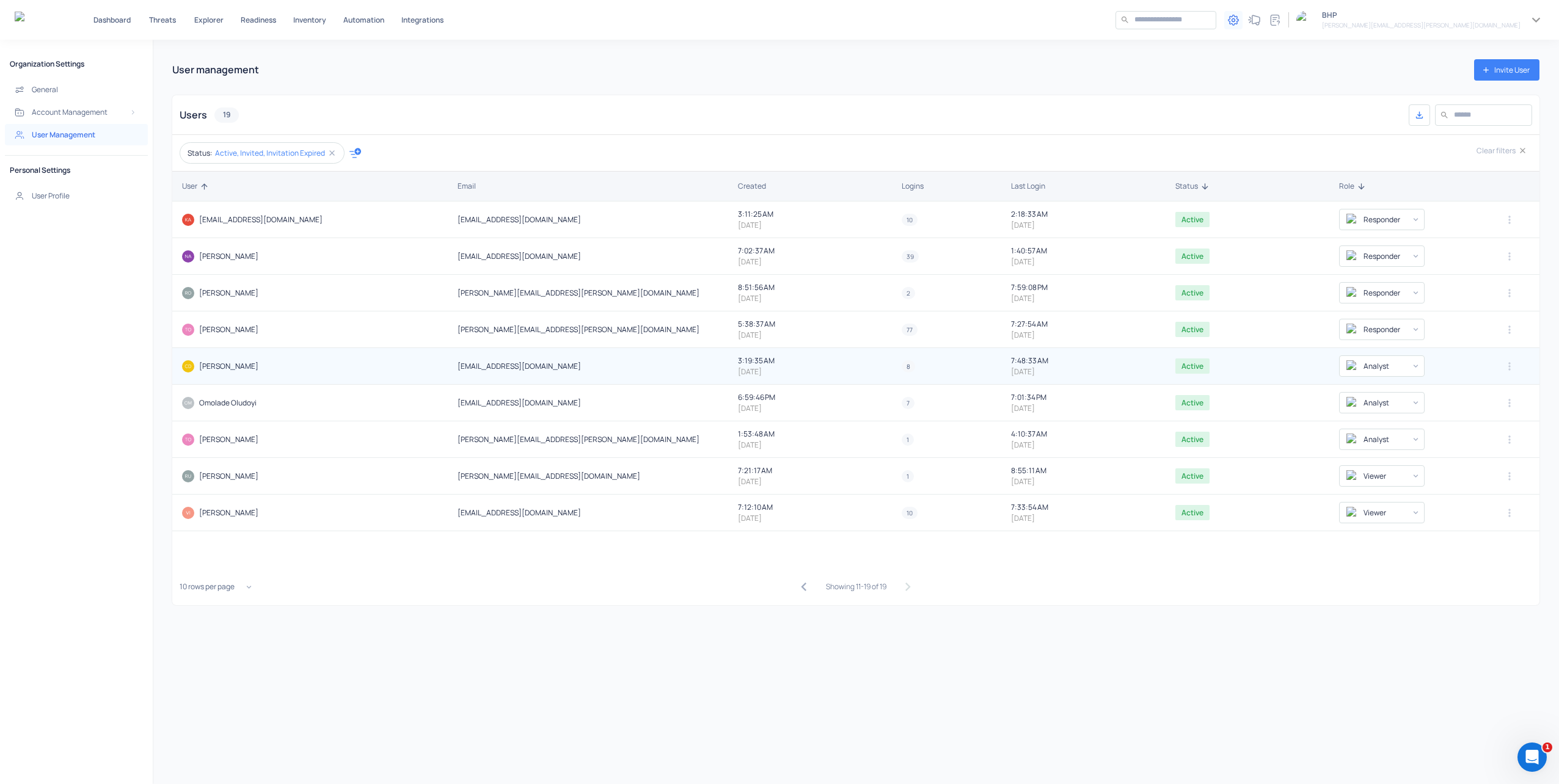
click at [618, 358] on td "[EMAIL_ADDRESS][DOMAIN_NAME]" at bounding box center [593, 367] width 280 height 37
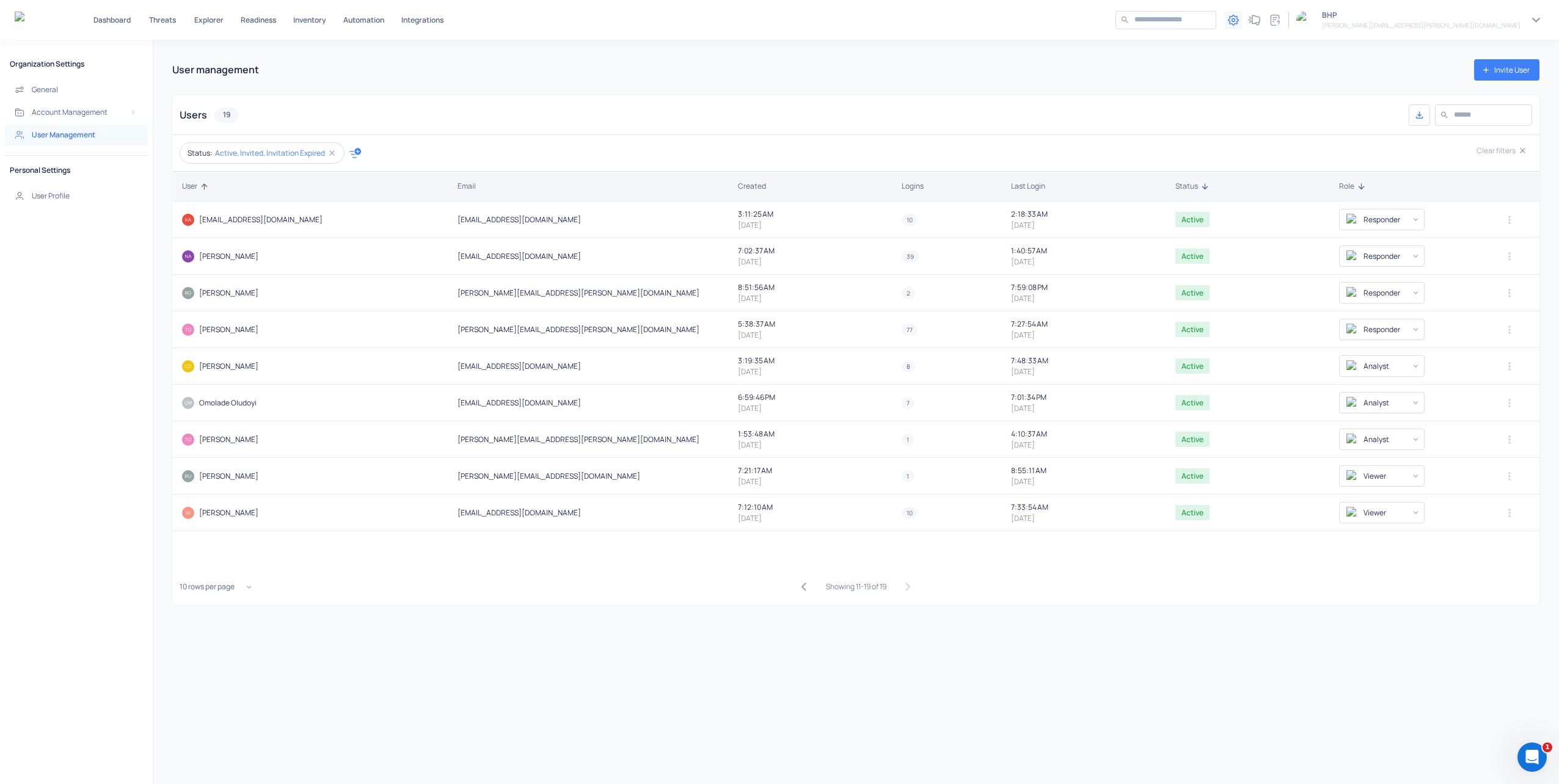
click at [803, 584] on icon "button" at bounding box center [803, 586] width 16 height 16
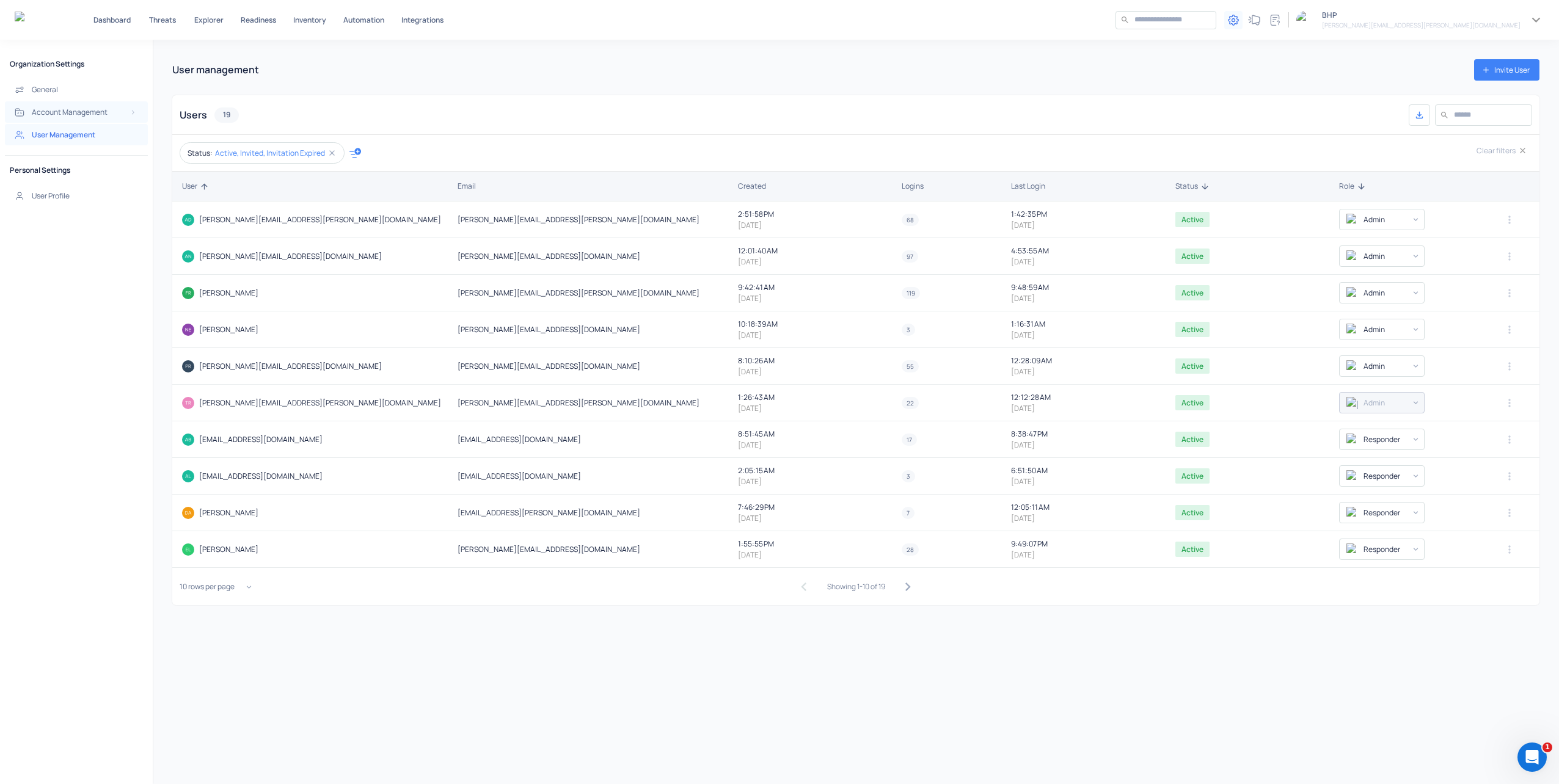
click at [88, 112] on h5 "Account Management" at bounding box center [70, 112] width 76 height 10
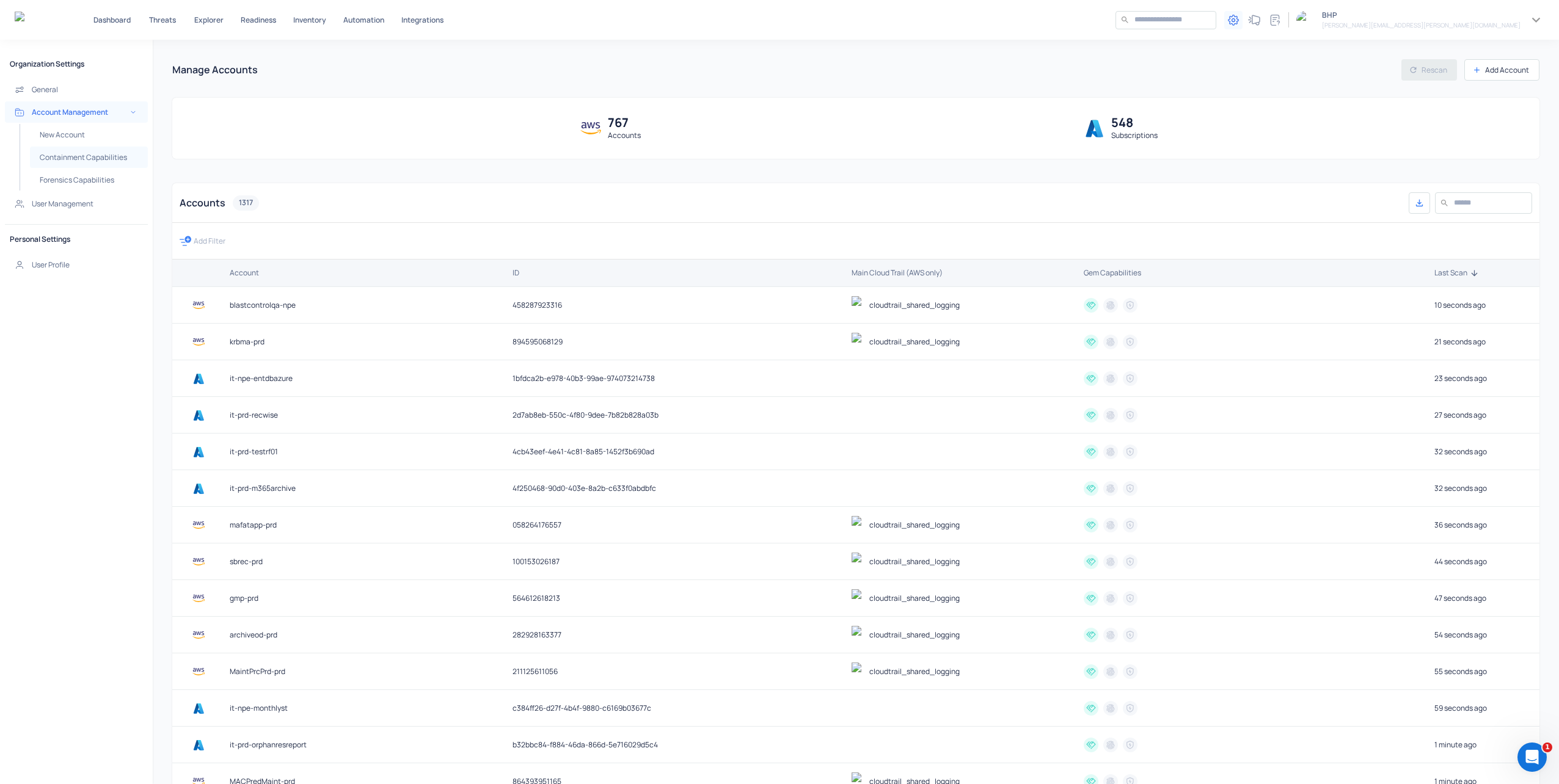
click at [69, 159] on h5 "Containment Capabilities" at bounding box center [83, 157] width 87 height 10
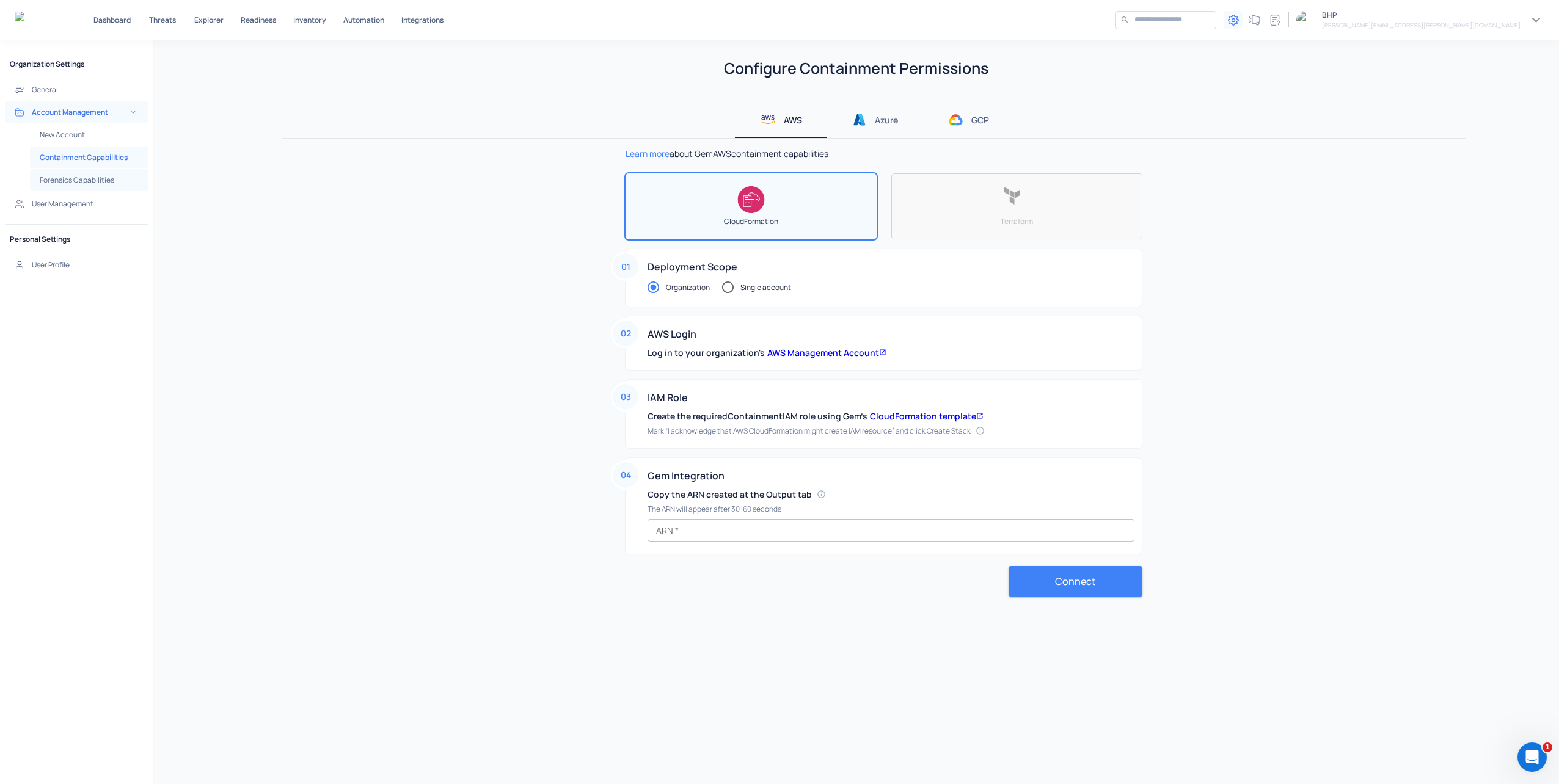
click at [76, 182] on h5 "Forensics Capabilities" at bounding box center [77, 180] width 74 height 10
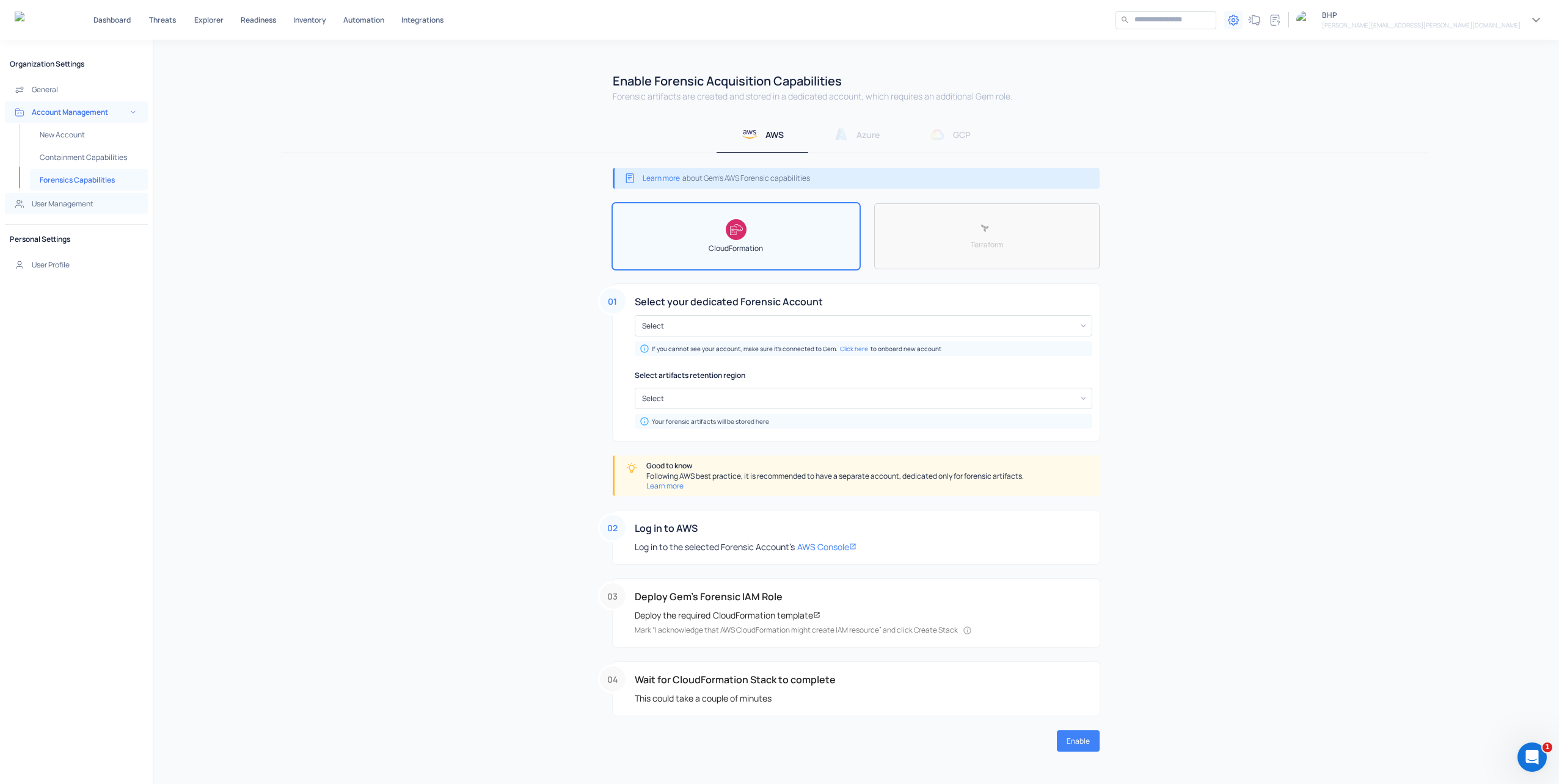
click at [55, 204] on h5 "User Management" at bounding box center [63, 204] width 62 height 10
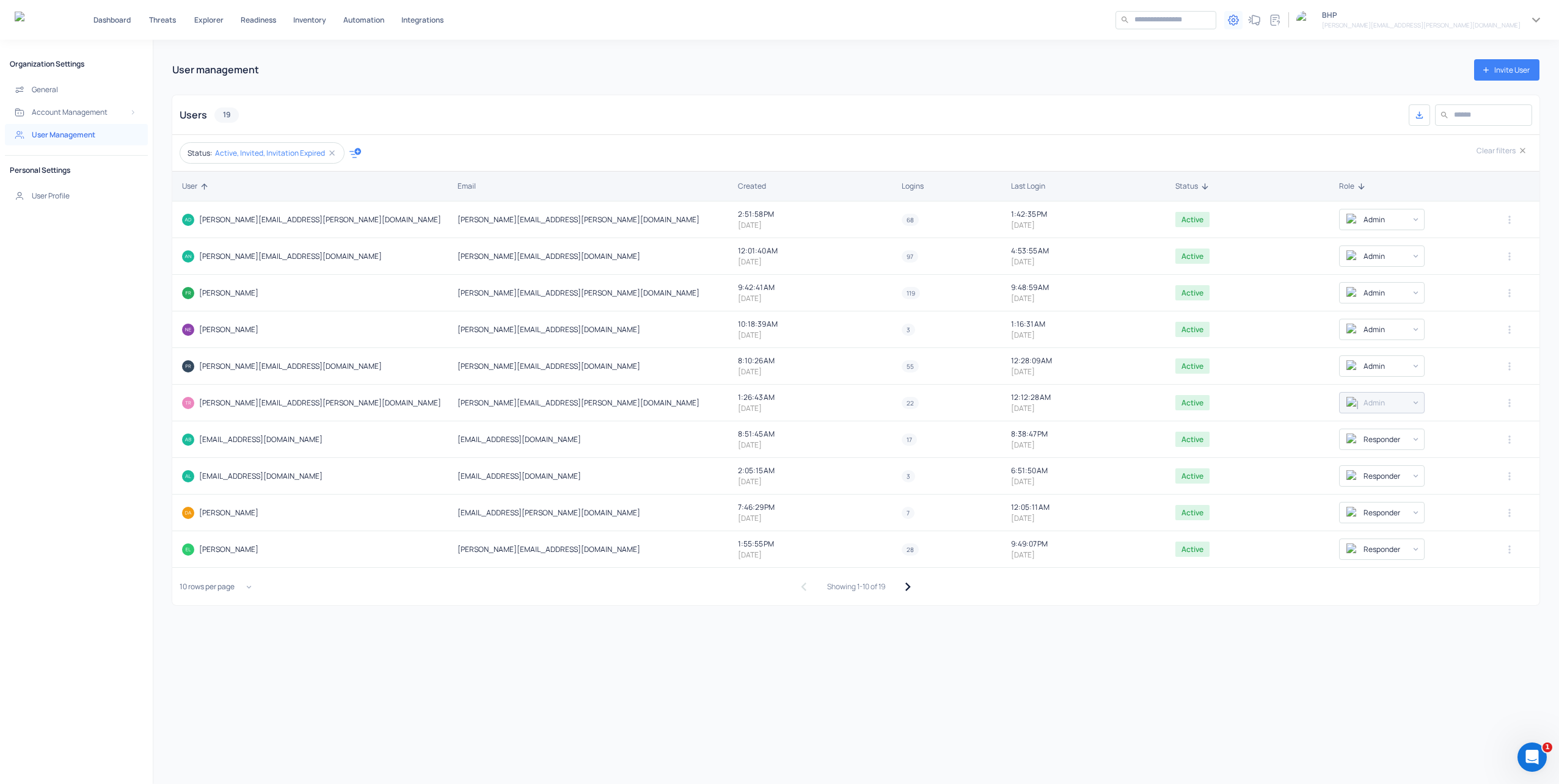
click at [907, 589] on icon "button" at bounding box center [907, 586] width 16 height 16
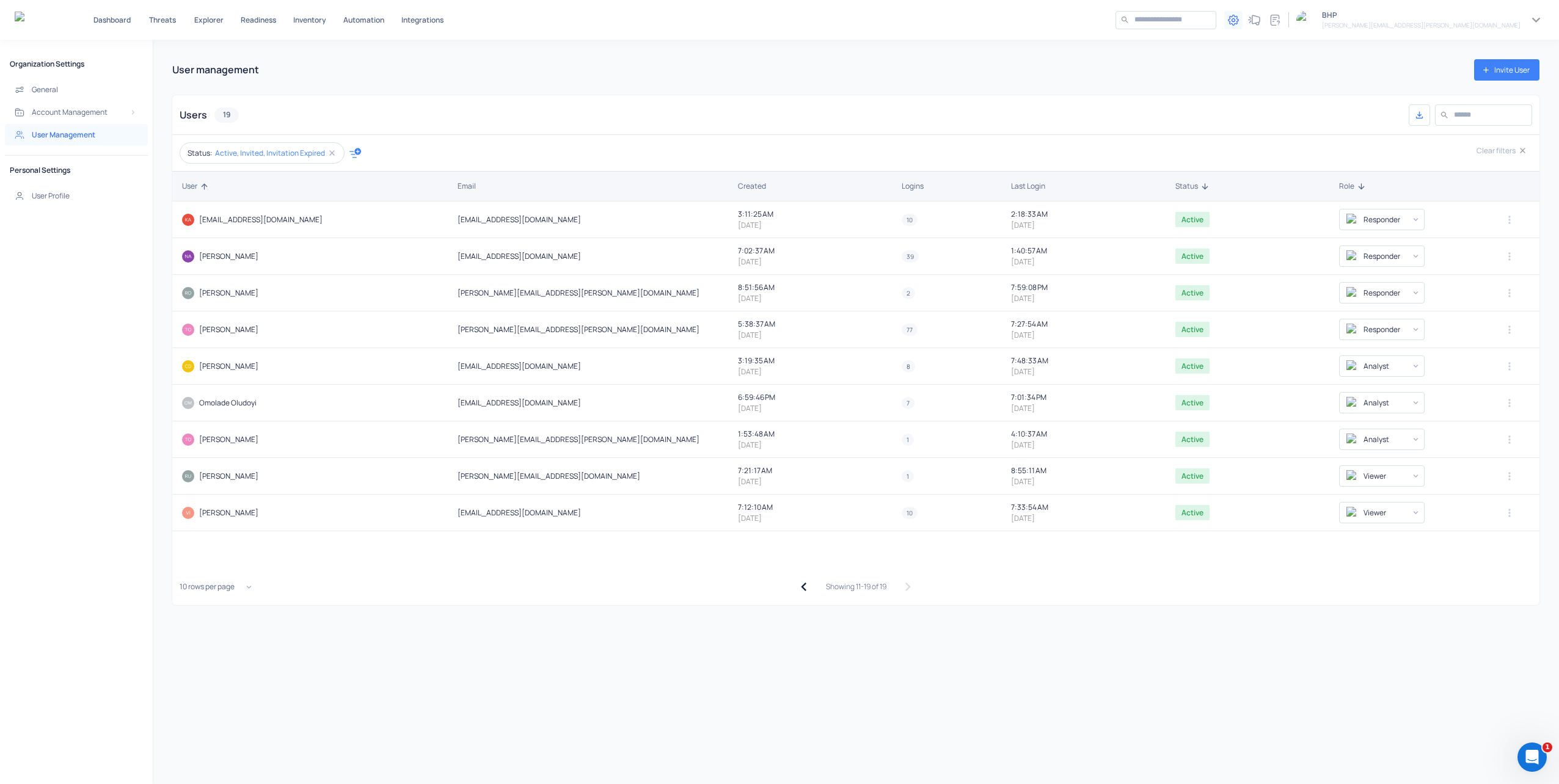
click at [801, 590] on icon "button" at bounding box center [803, 586] width 5 height 8
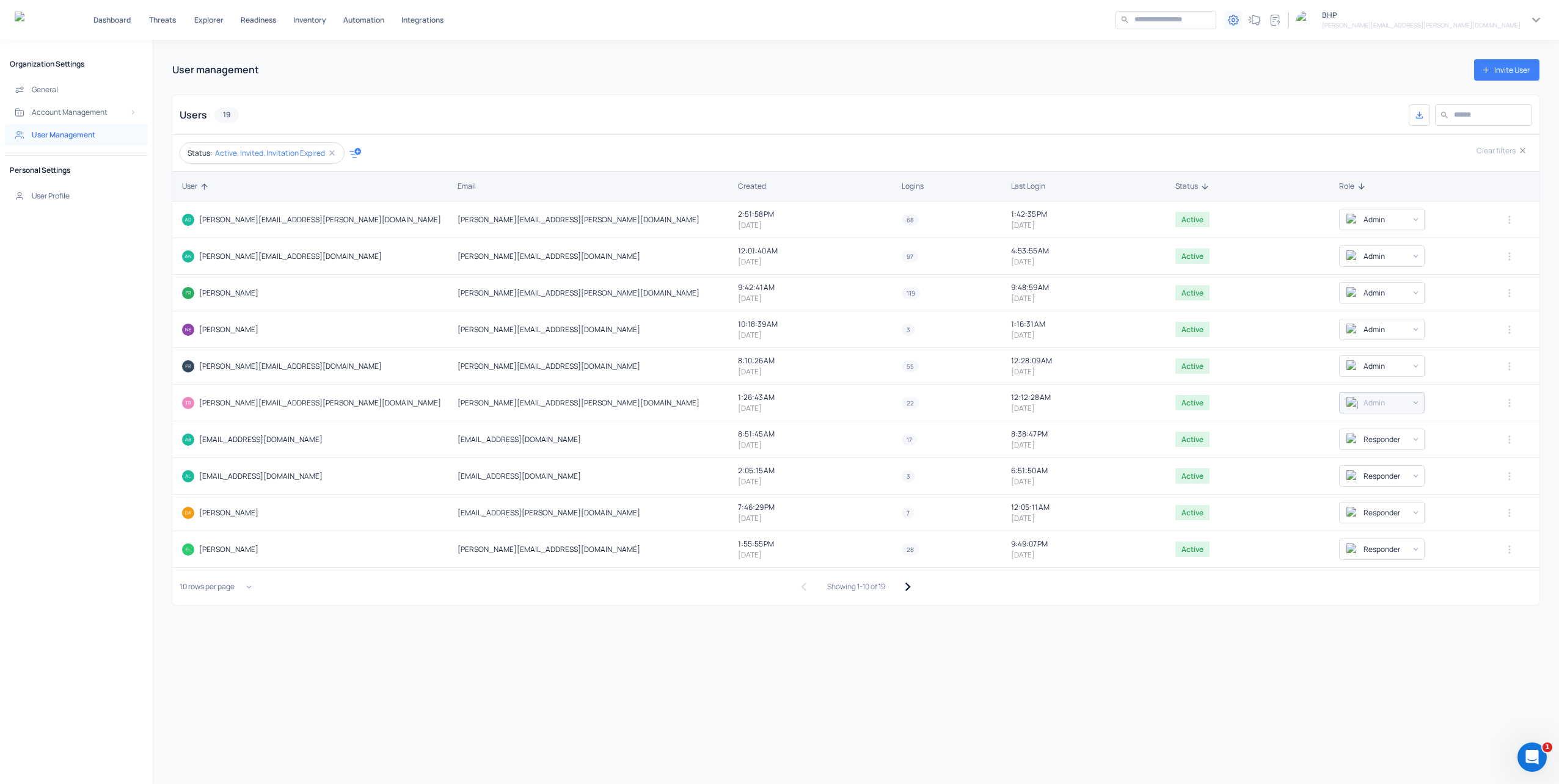
click at [909, 588] on icon "button" at bounding box center [907, 586] width 16 height 16
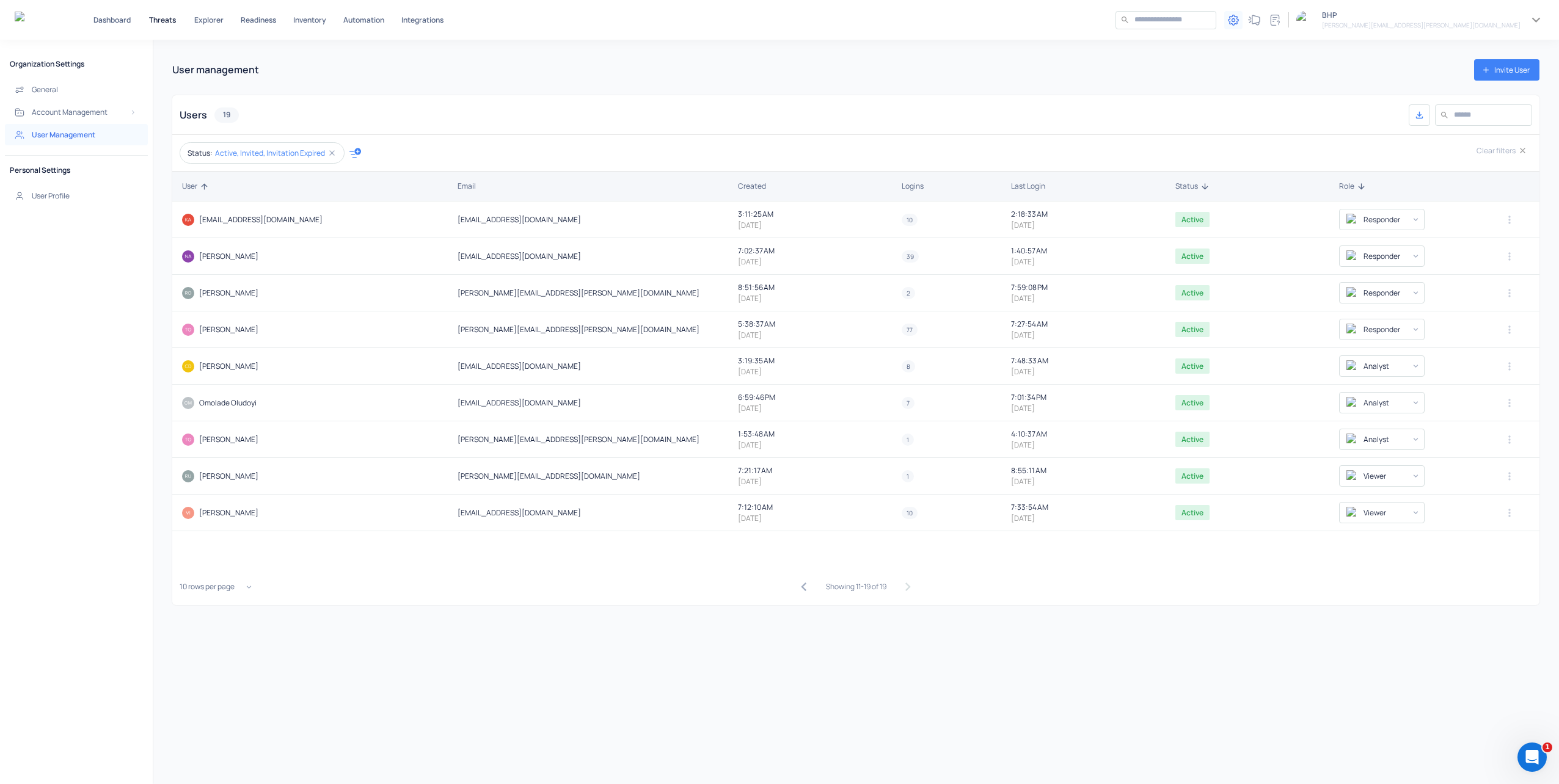
click at [160, 22] on p "Threats" at bounding box center [162, 20] width 27 height 7
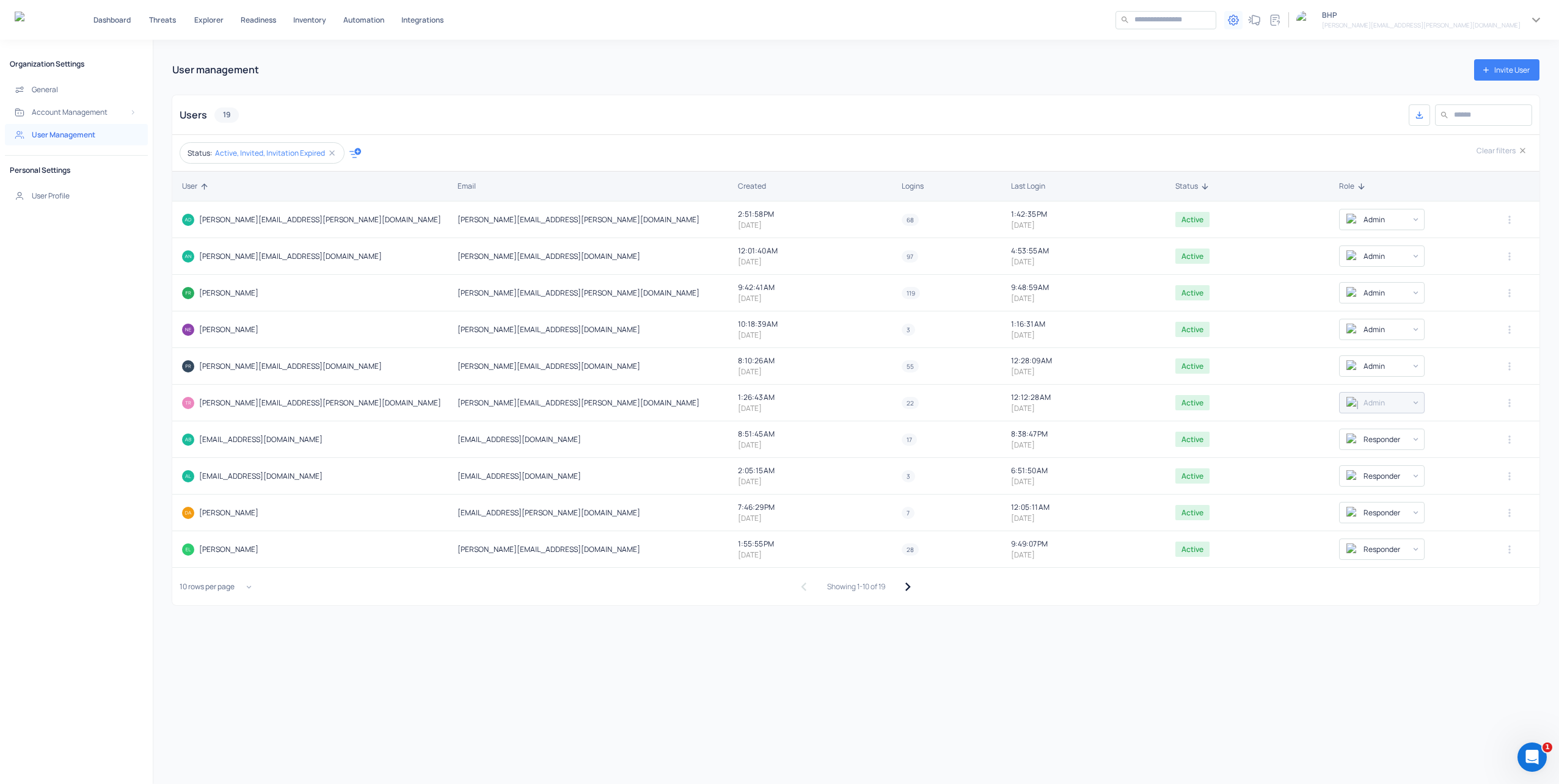
click at [905, 584] on icon "button" at bounding box center [907, 586] width 16 height 16
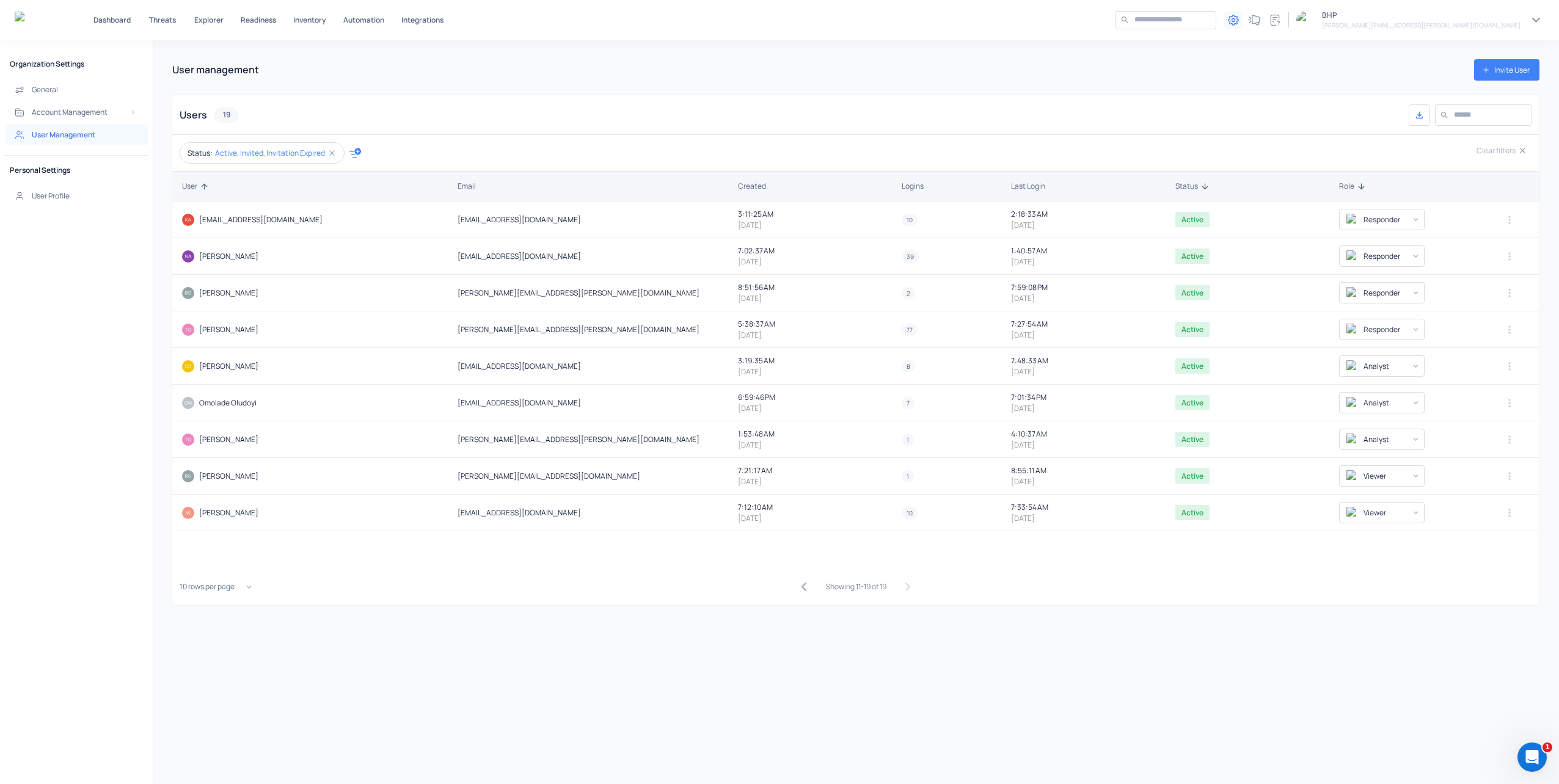
click at [1537, 753] on icon "Open Intercom Messenger" at bounding box center [1532, 757] width 20 height 20
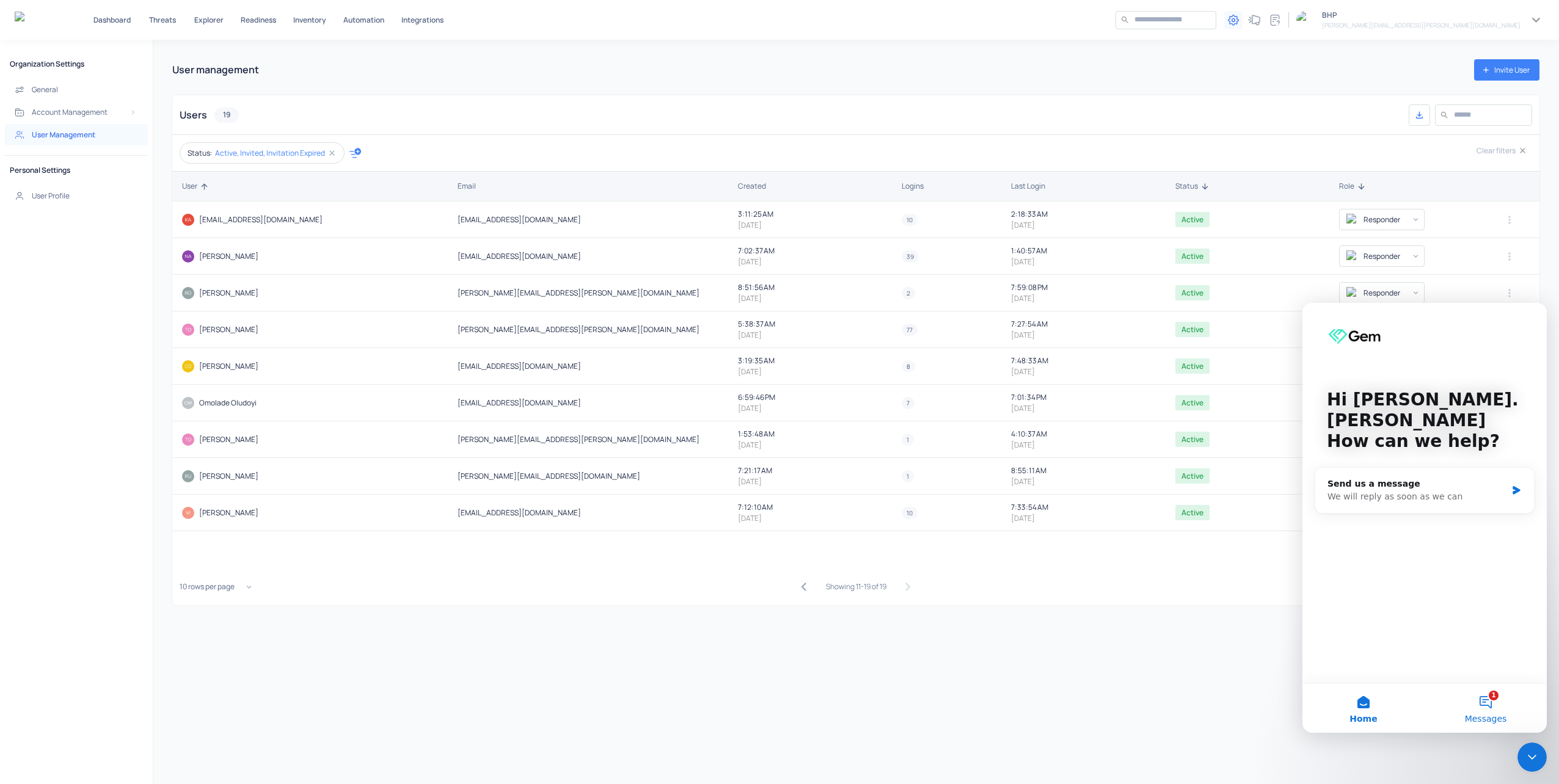
click at [1491, 700] on button "1 Messages" at bounding box center [1485, 708] width 122 height 49
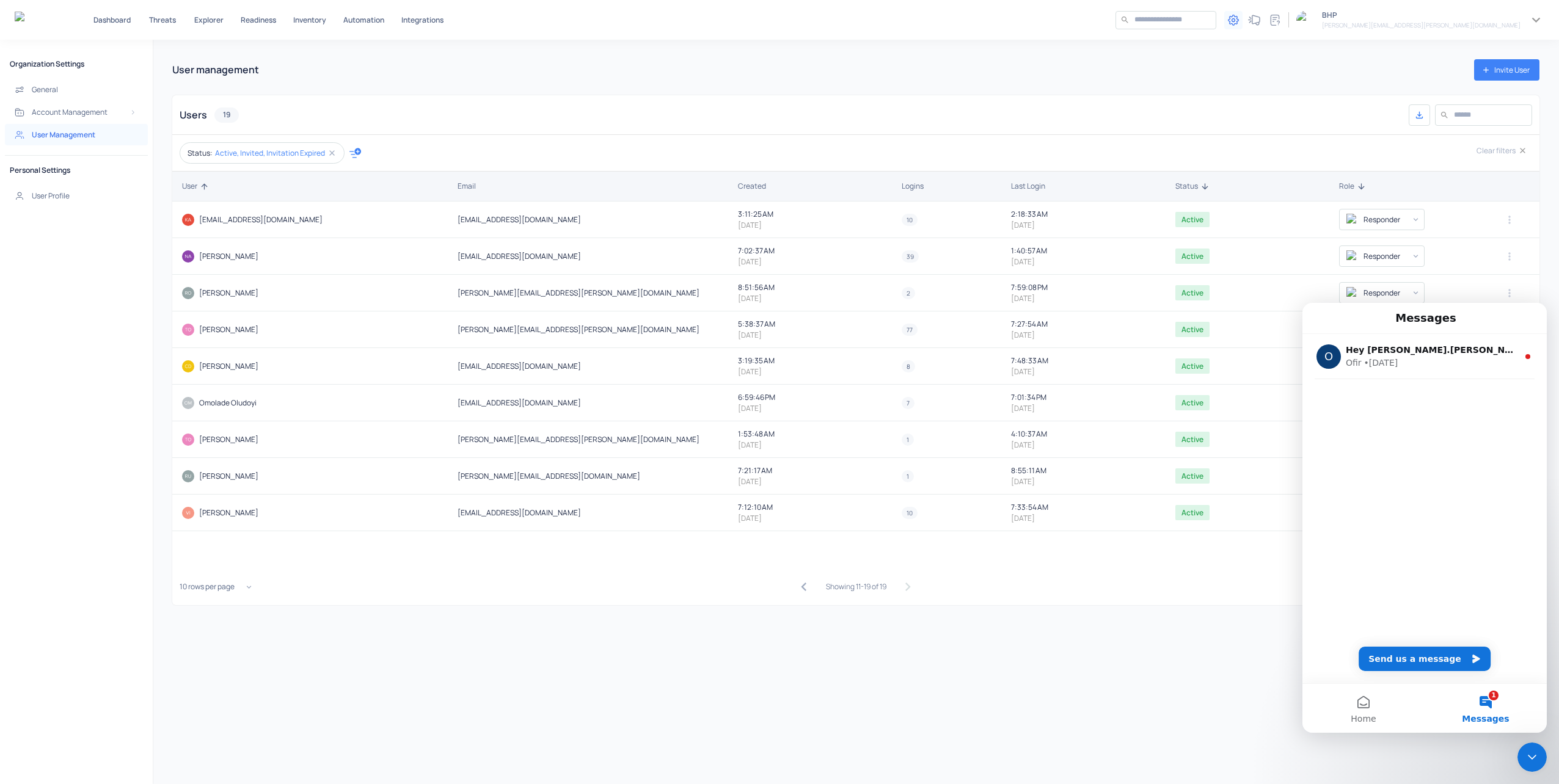
drag, startPoint x: 998, startPoint y: 665, endPoint x: 1008, endPoint y: 665, distance: 10.0
click at [1001, 665] on div "User management Invite User Users 19 ​ ​ Status: Active, Invited, Invitation Ex…" at bounding box center [856, 412] width 1406 height 744
drag, startPoint x: 1157, startPoint y: 725, endPoint x: 1170, endPoint y: 721, distance: 13.6
click at [1157, 725] on div "User management Invite User Users 19 ​ ​ Status: Active, Invited, Invitation Ex…" at bounding box center [856, 412] width 1406 height 744
drag, startPoint x: 1014, startPoint y: 702, endPoint x: 1247, endPoint y: 721, distance: 233.8
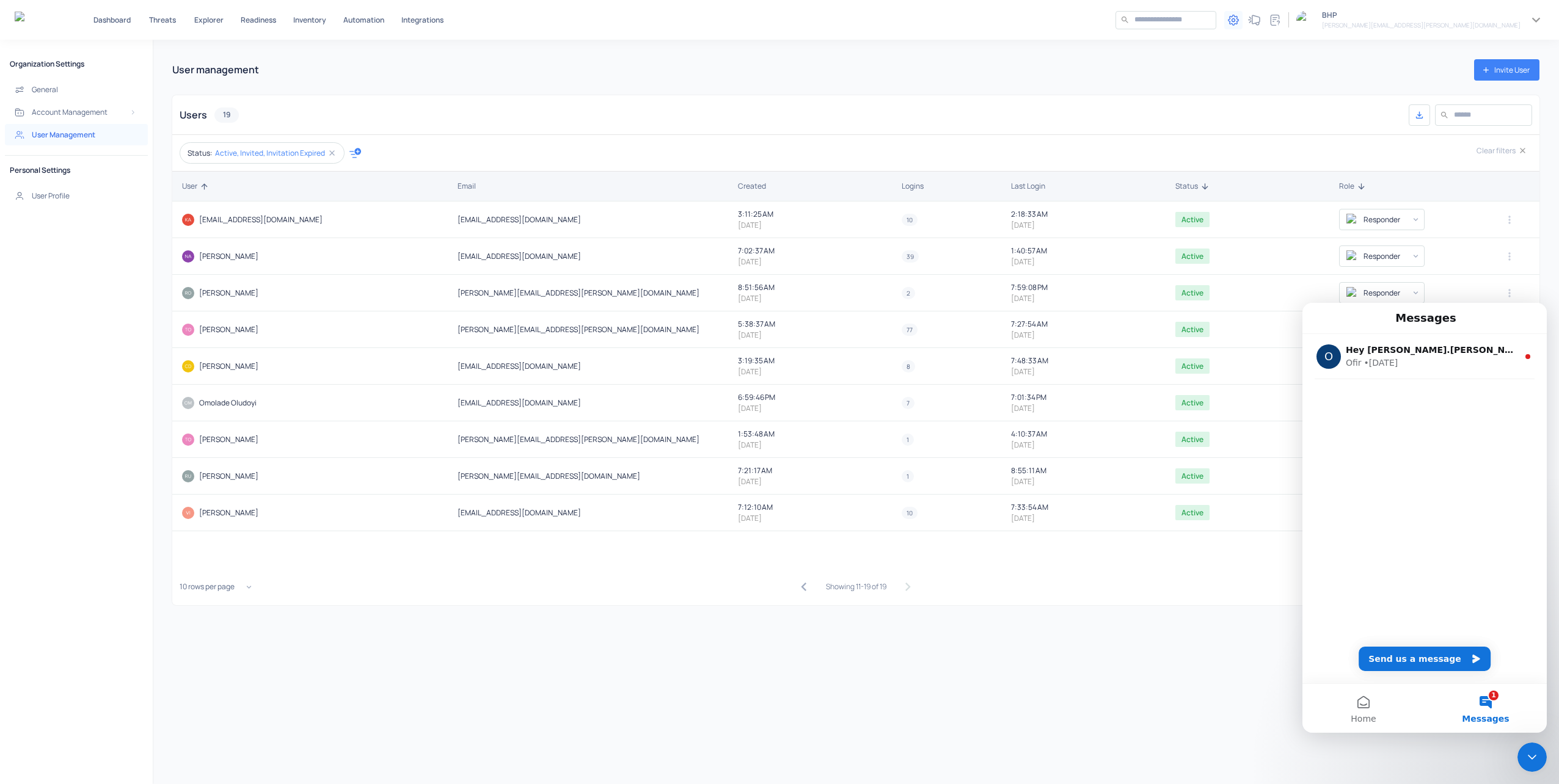
click at [1018, 702] on div "User management Invite User Users 19 ​ ​ Status: Active, Invited, Invitation Ex…" at bounding box center [856, 412] width 1406 height 744
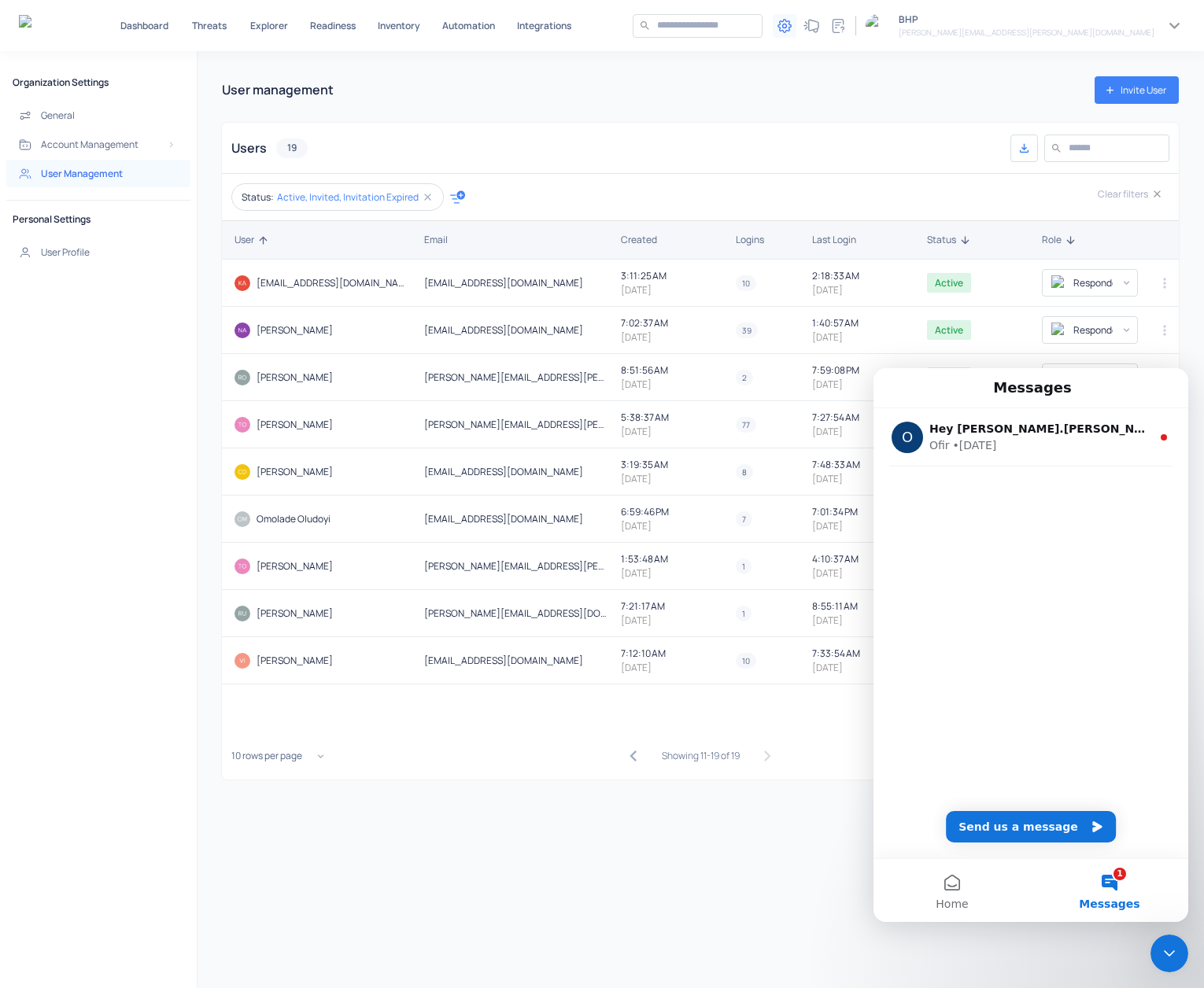
click at [1171, 951] on icon "Close Intercom Messenger" at bounding box center [1169, 954] width 18 height 18
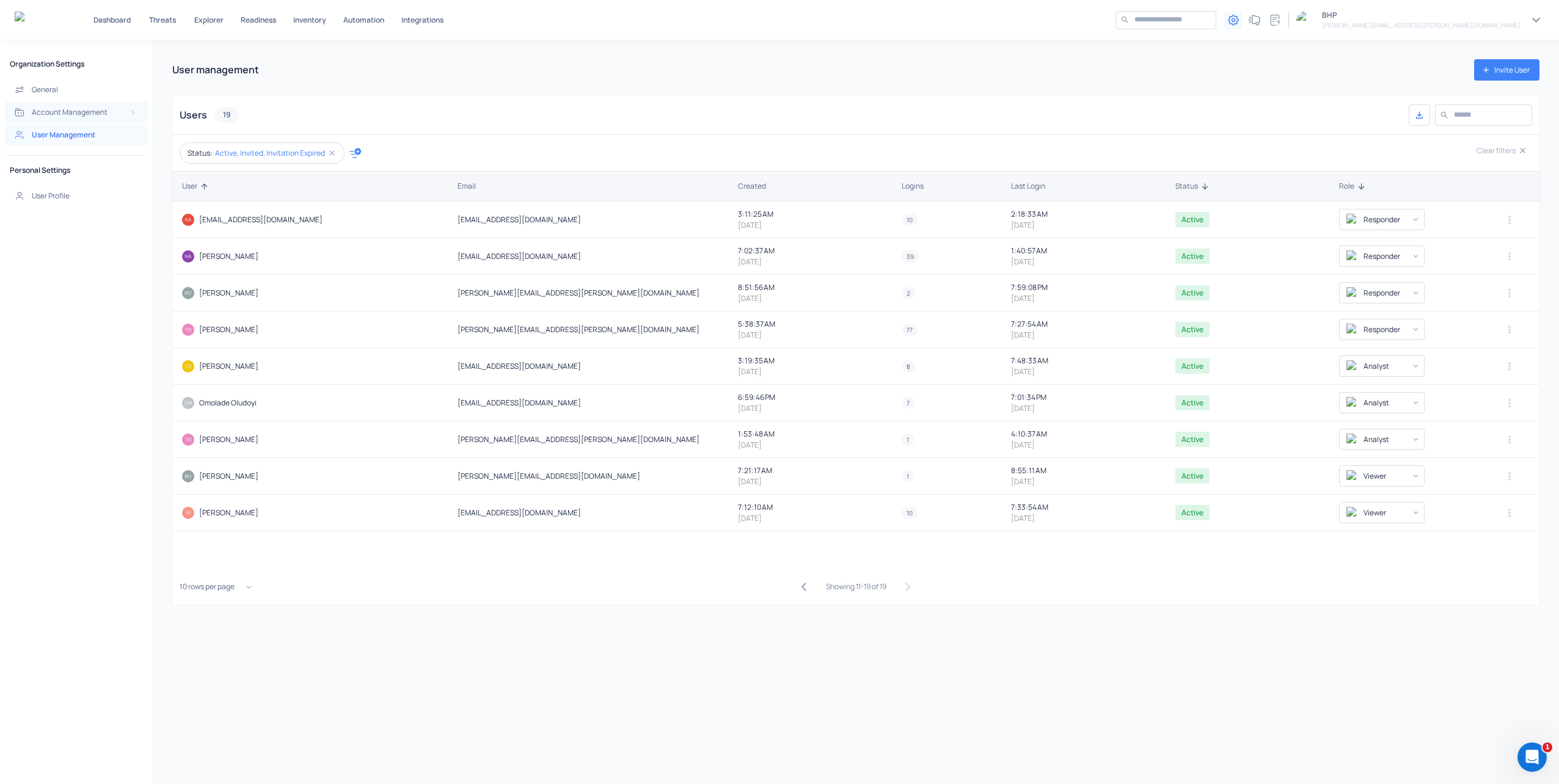
click at [71, 113] on h5 "Account Management" at bounding box center [70, 112] width 76 height 10
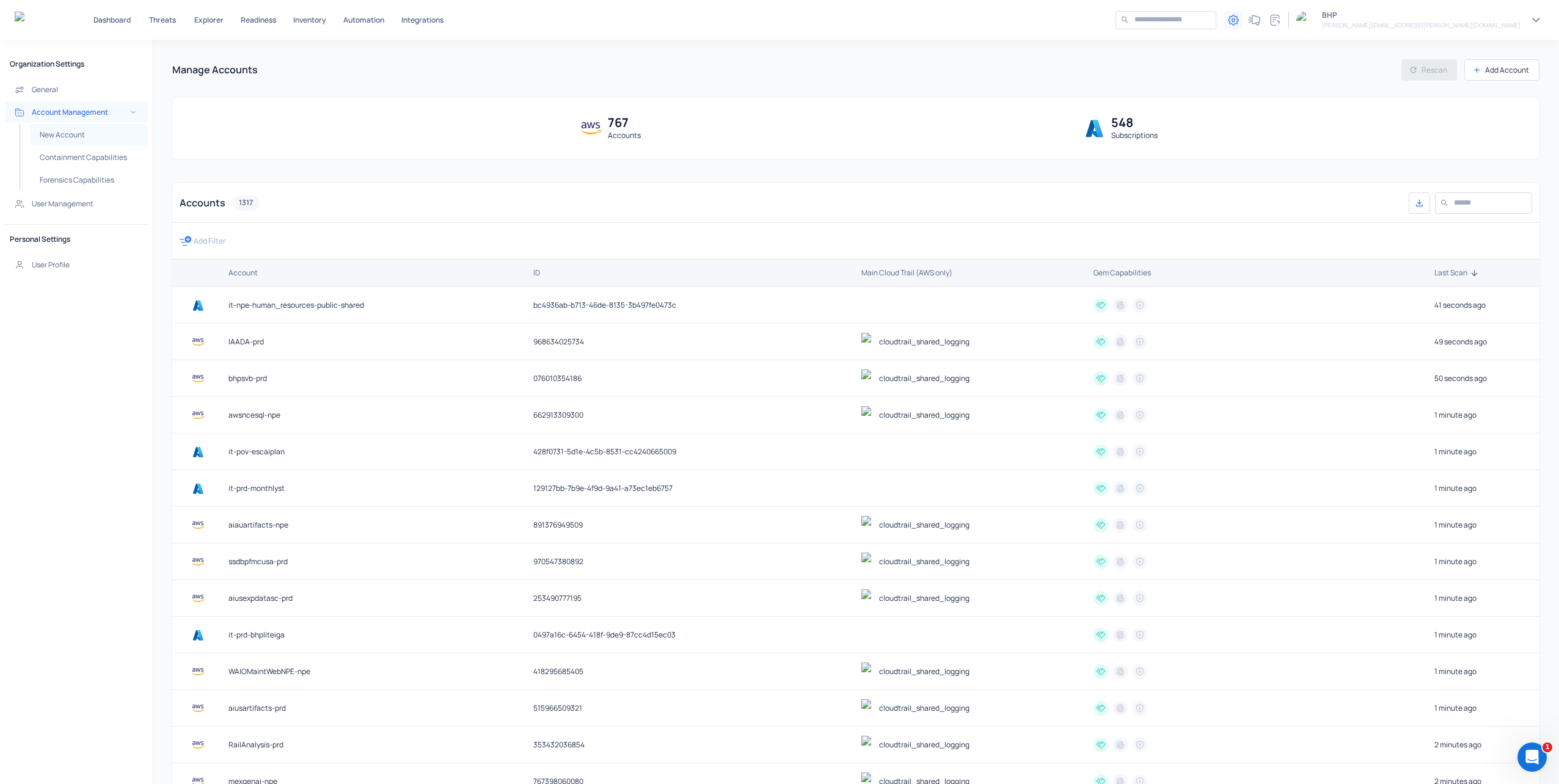
click at [63, 136] on h5 "New Account" at bounding box center [62, 134] width 45 height 10
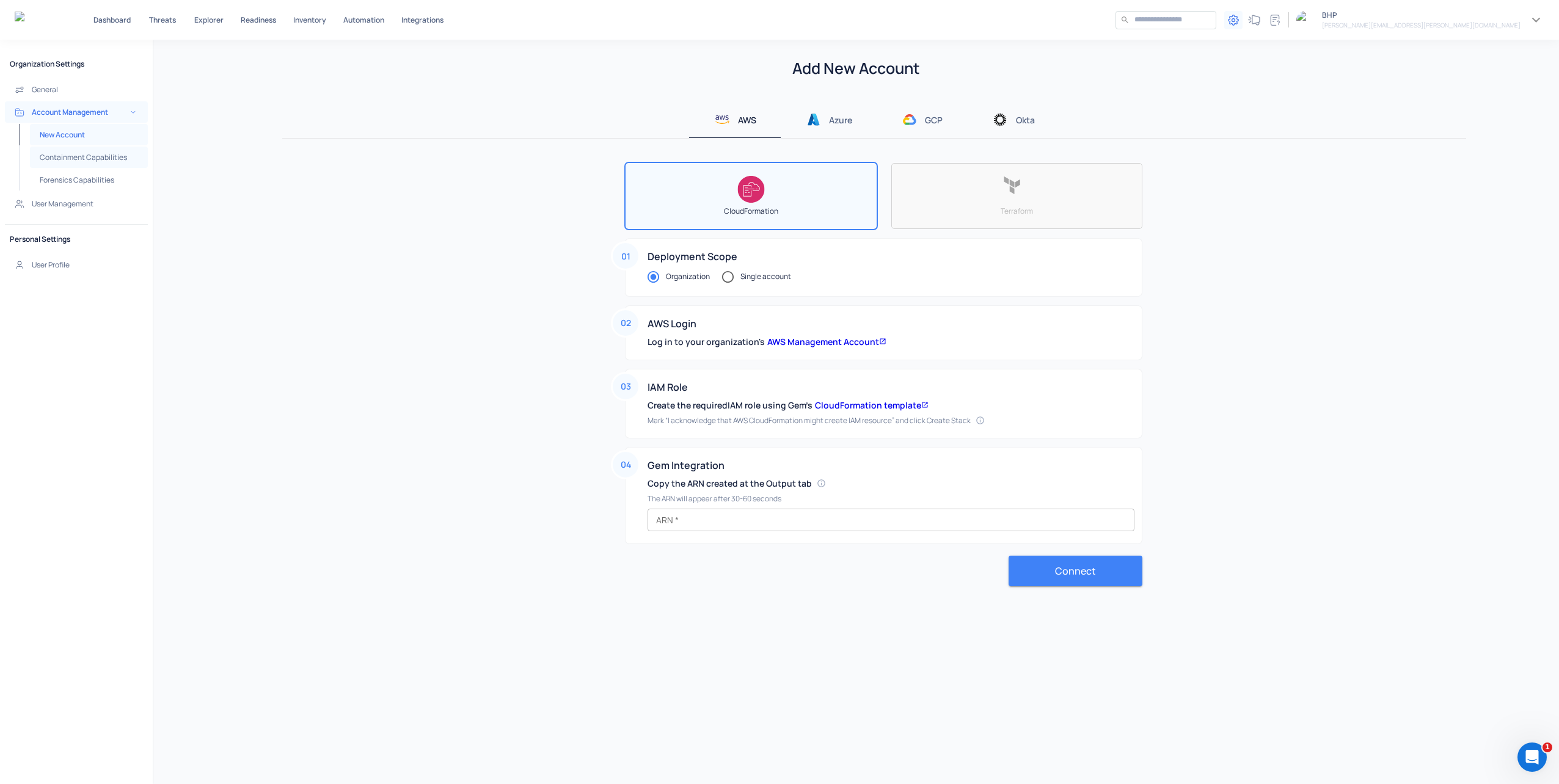
click at [89, 156] on h5 "Containment Capabilities" at bounding box center [83, 157] width 87 height 10
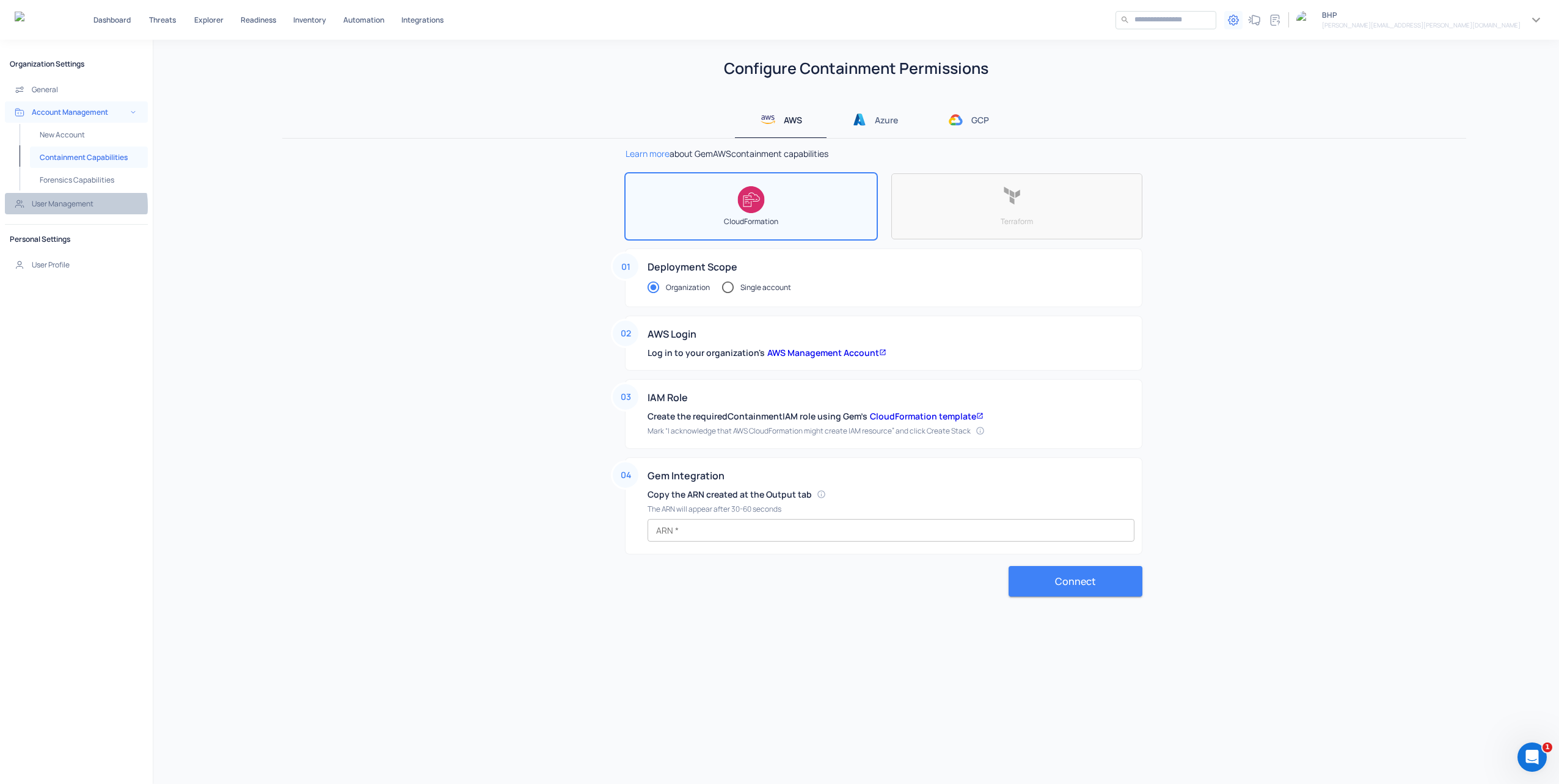
click at [60, 206] on h5 "User Management" at bounding box center [63, 204] width 62 height 10
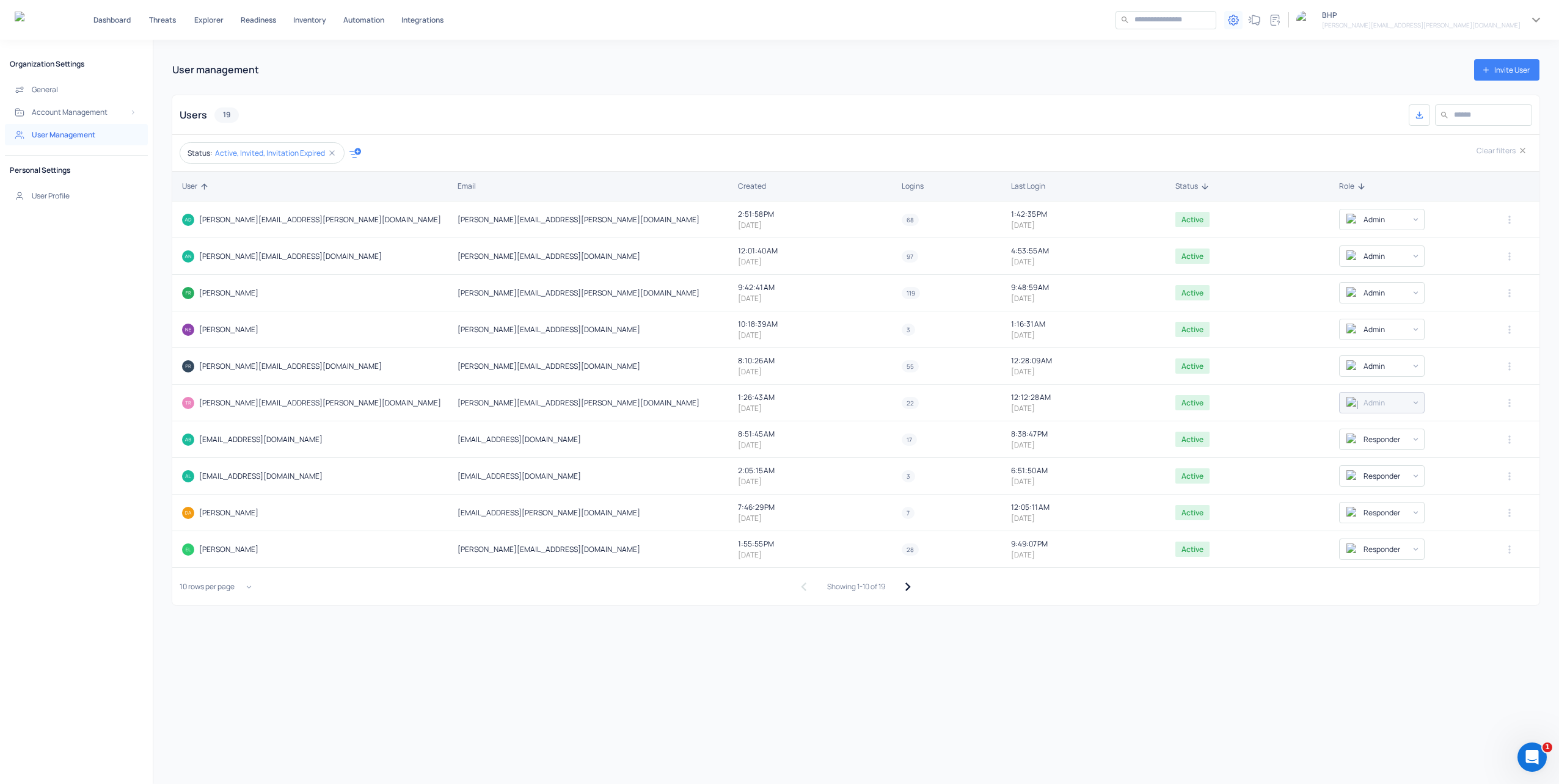
click at [902, 586] on icon "button" at bounding box center [907, 586] width 16 height 16
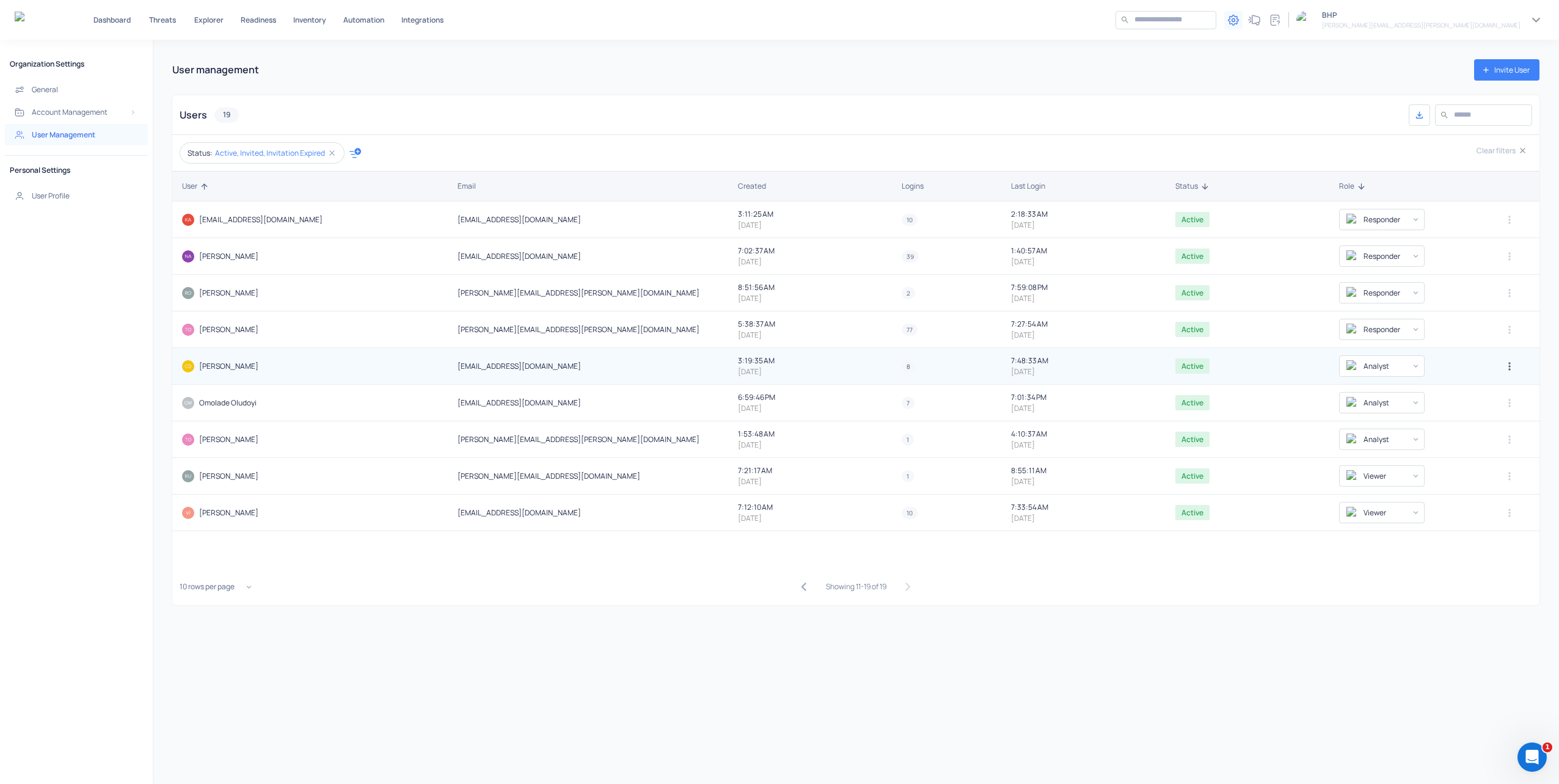
click at [1503, 369] on icon "button" at bounding box center [1509, 366] width 12 height 12
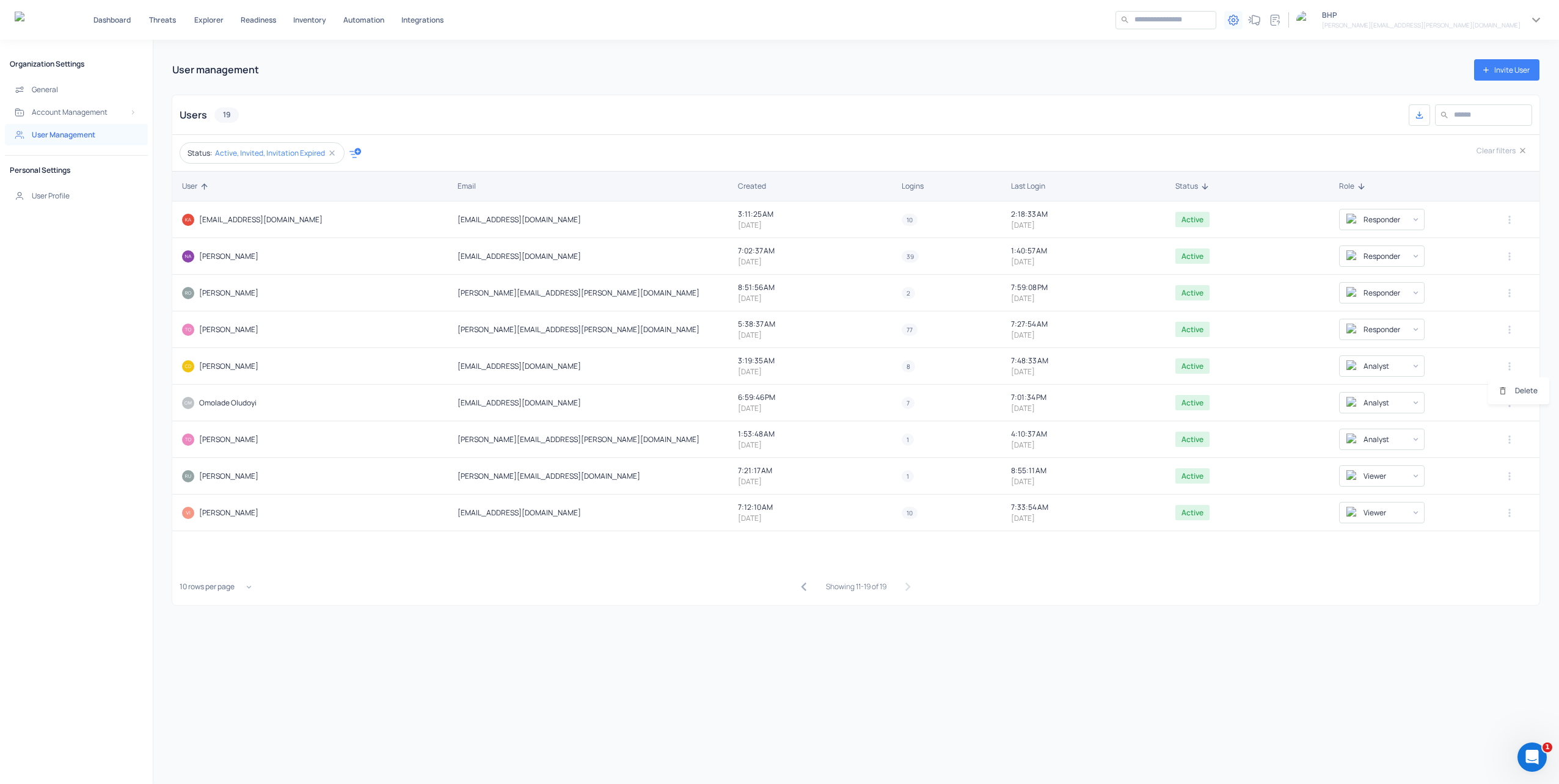
click at [275, 369] on div at bounding box center [780, 392] width 1559 height 784
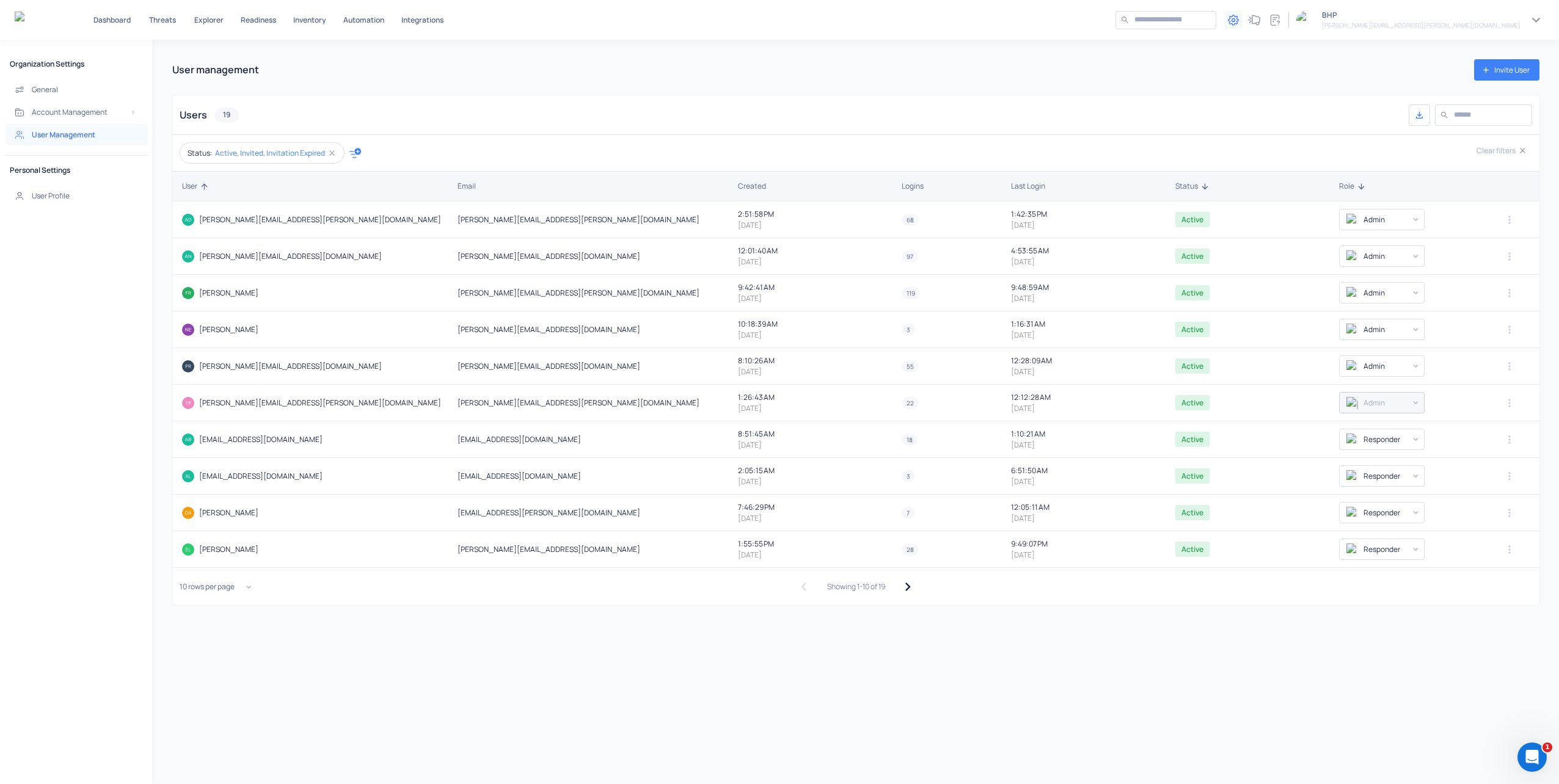
click at [907, 581] on icon "button" at bounding box center [907, 586] width 16 height 16
